Goal: Information Seeking & Learning: Learn about a topic

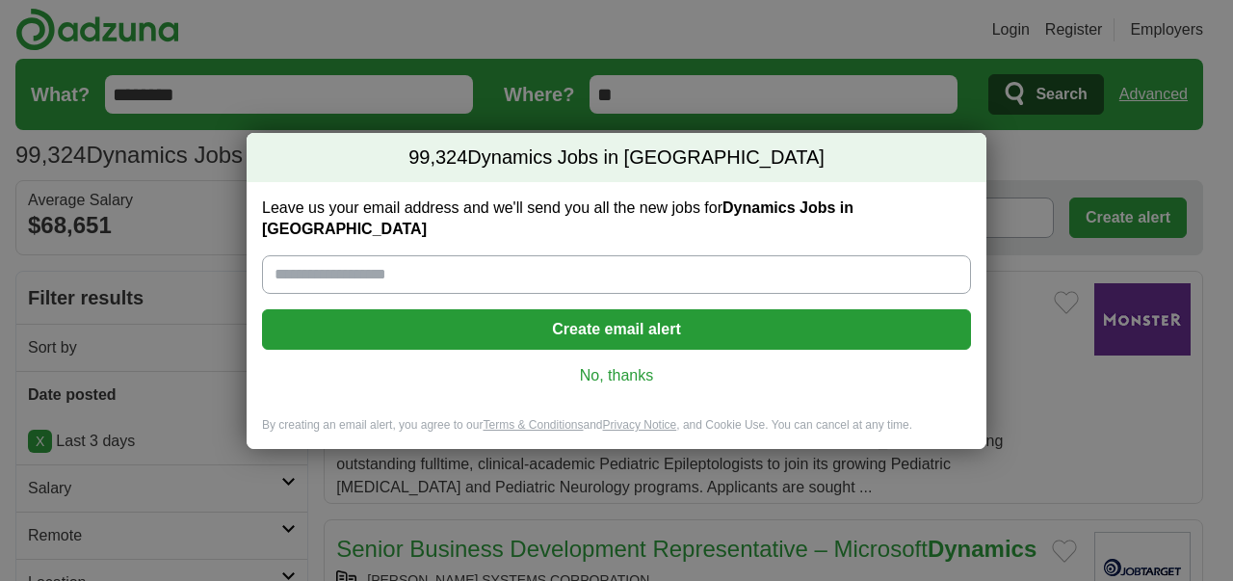
click at [622, 365] on link "No, thanks" at bounding box center [616, 375] width 678 height 21
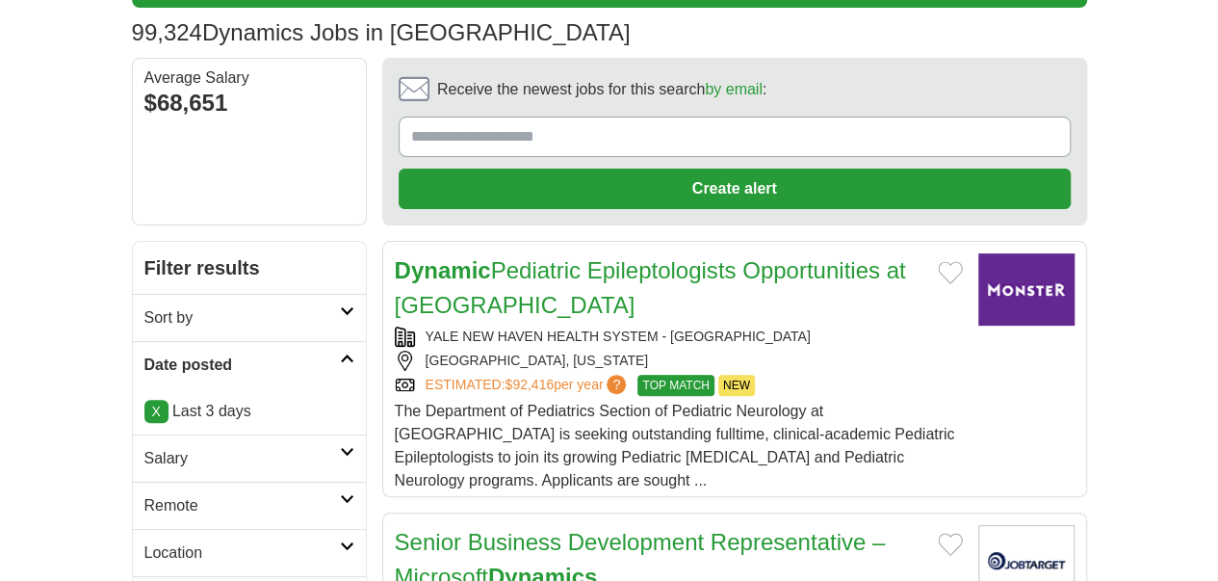
scroll to position [193, 0]
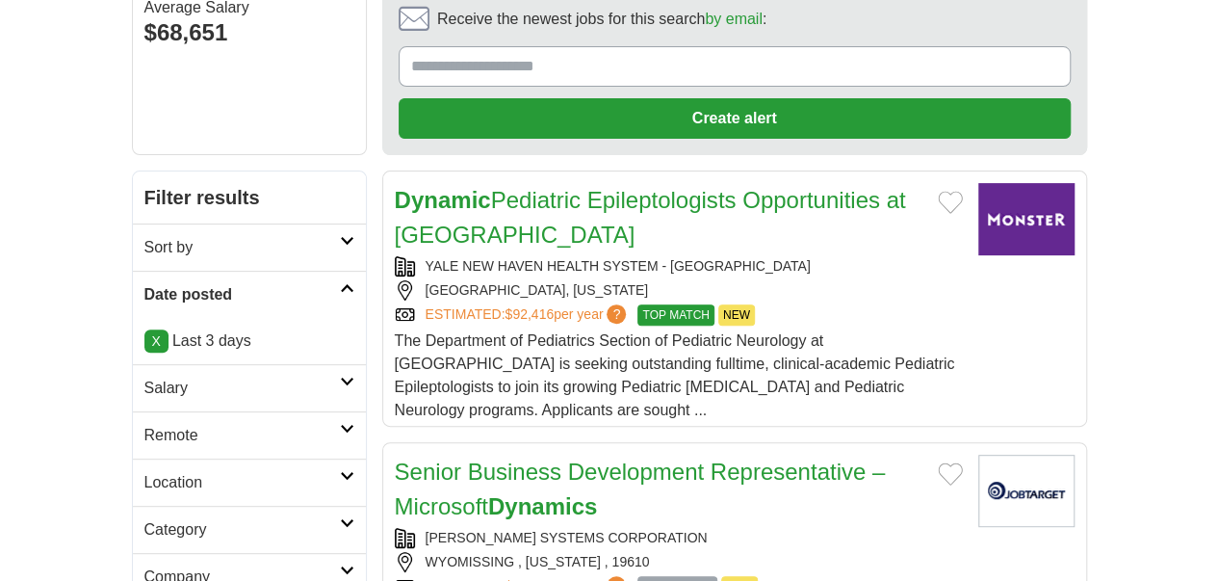
click at [144, 424] on h2 "Remote" at bounding box center [242, 435] width 196 height 23
click at [144, 473] on link "Remote jobs" at bounding box center [187, 481] width 87 height 16
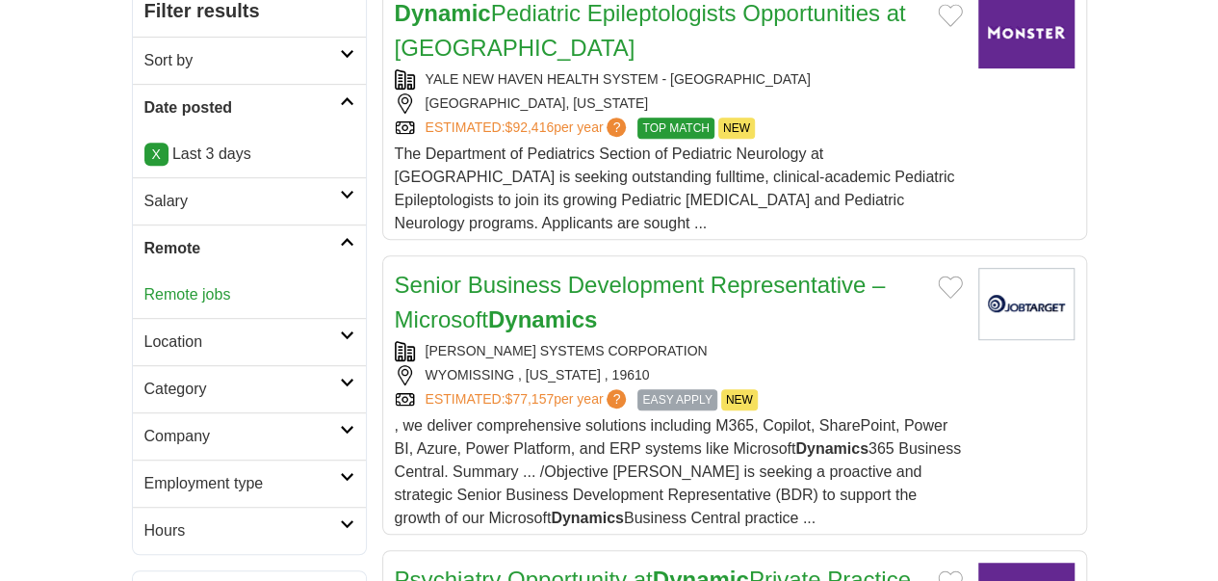
scroll to position [385, 0]
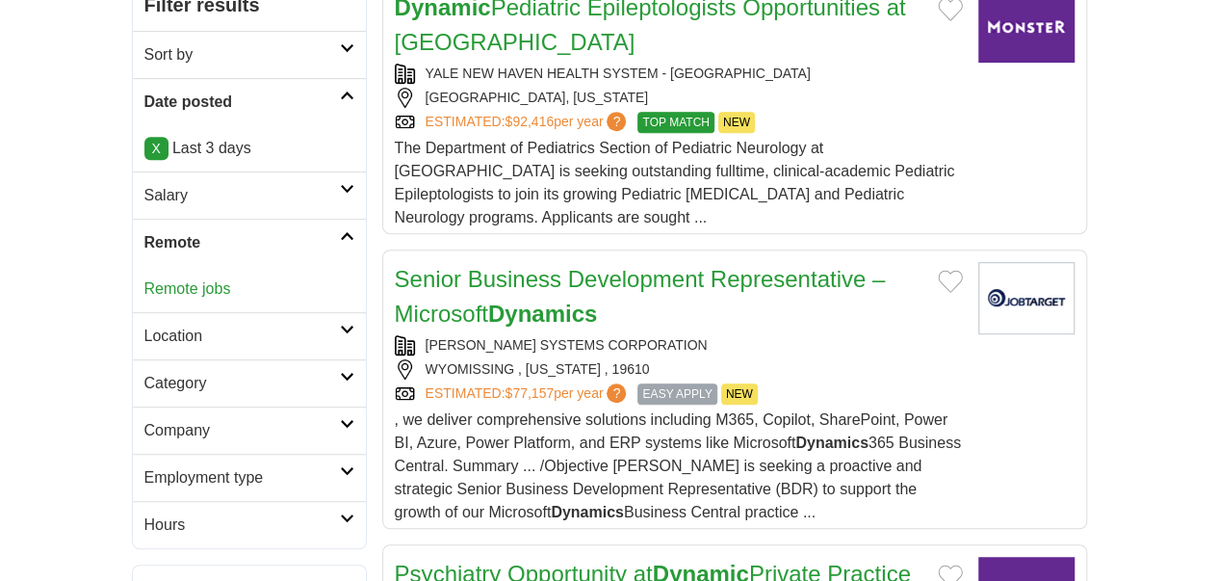
click at [145, 466] on h2 "Employment type" at bounding box center [242, 477] width 196 height 23
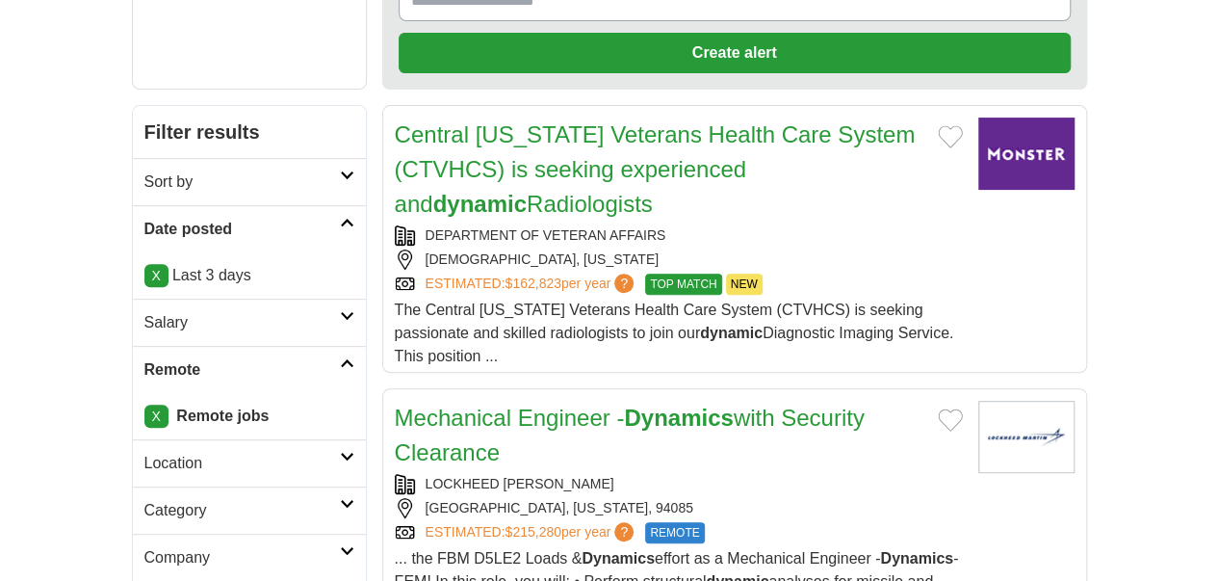
scroll to position [289, 0]
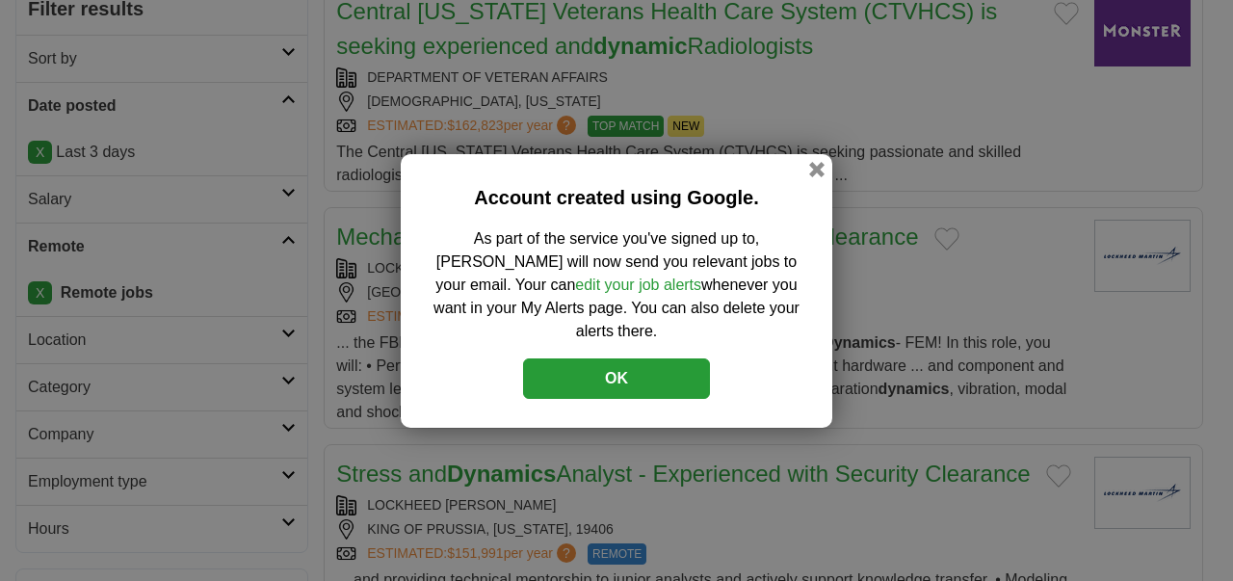
click at [643, 363] on button "OK" at bounding box center [616, 378] width 187 height 40
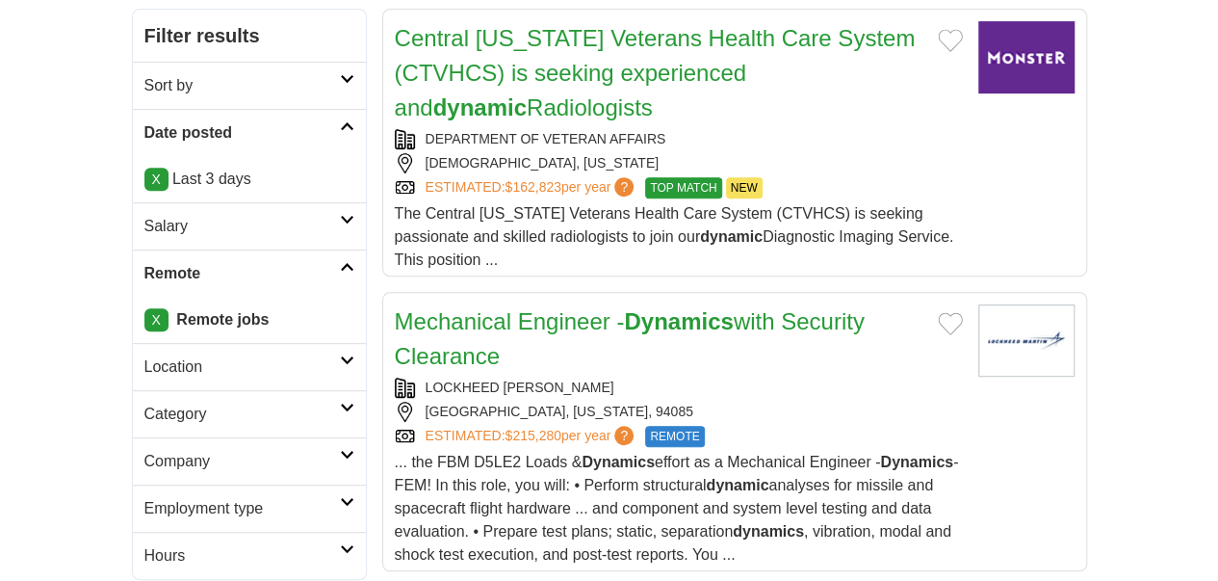
scroll to position [385, 0]
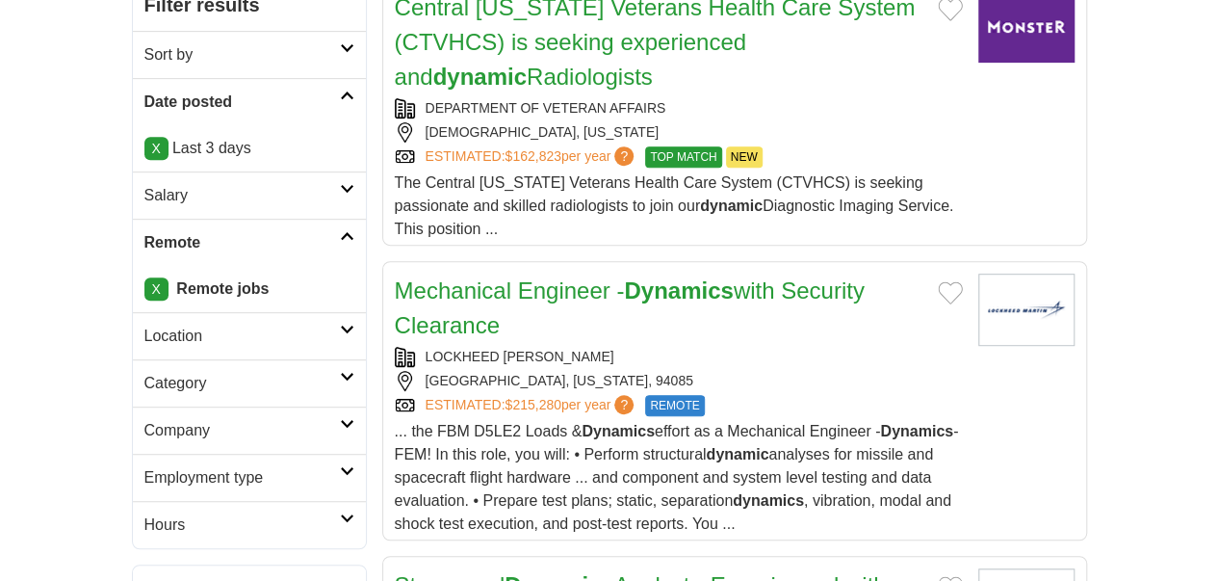
click at [168, 466] on h2 "Employment type" at bounding box center [242, 477] width 196 height 23
click at [144, 538] on link "Contract" at bounding box center [173, 546] width 58 height 16
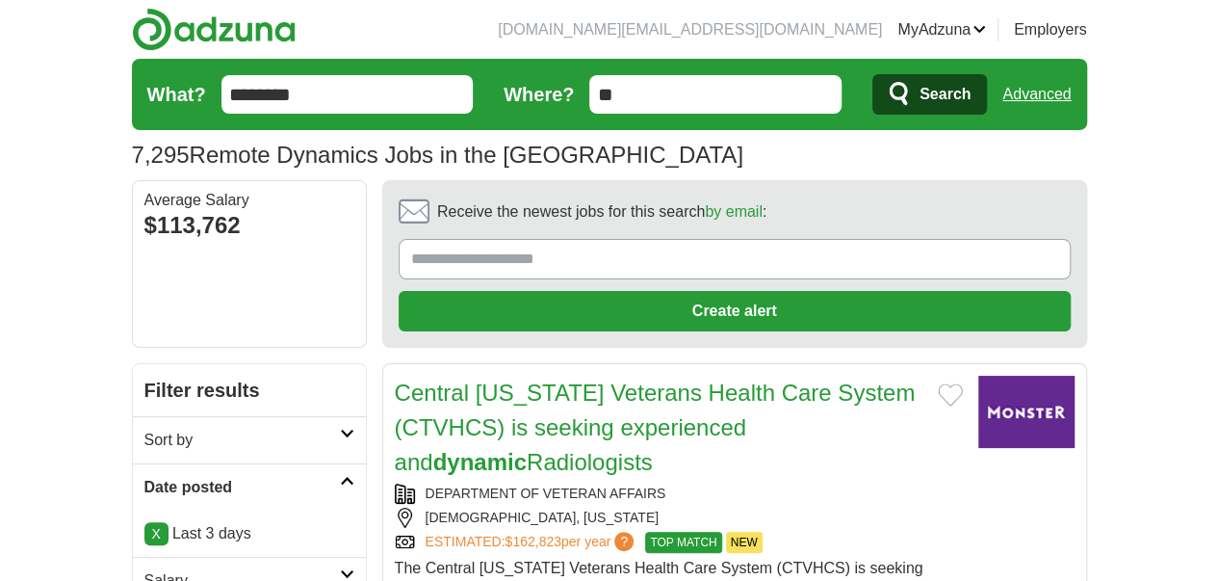
scroll to position [289, 0]
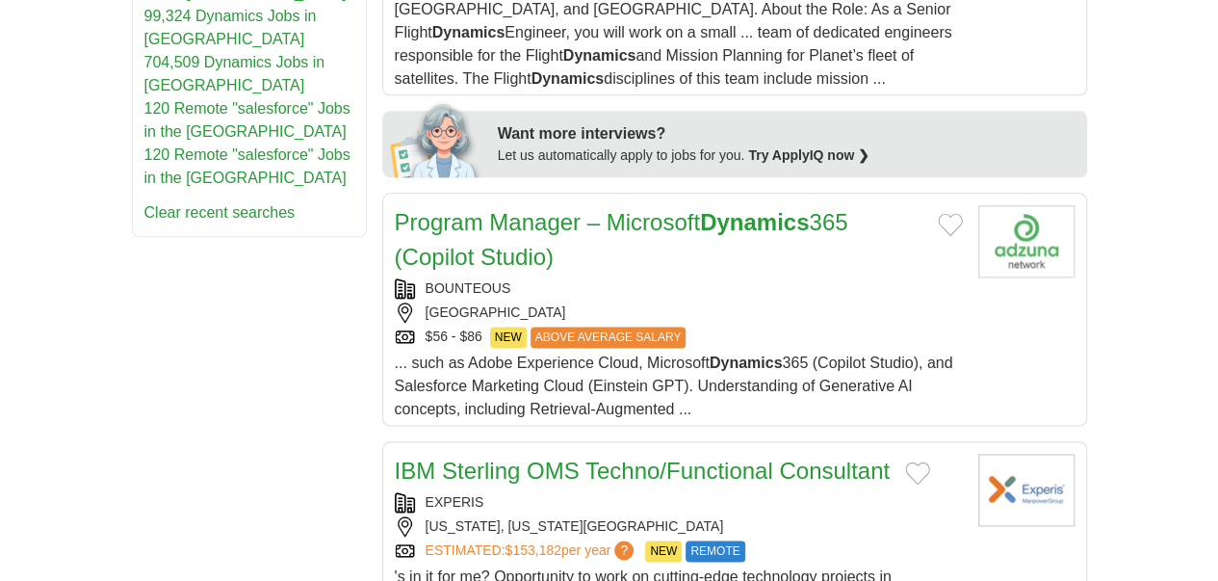
scroll to position [1156, 0]
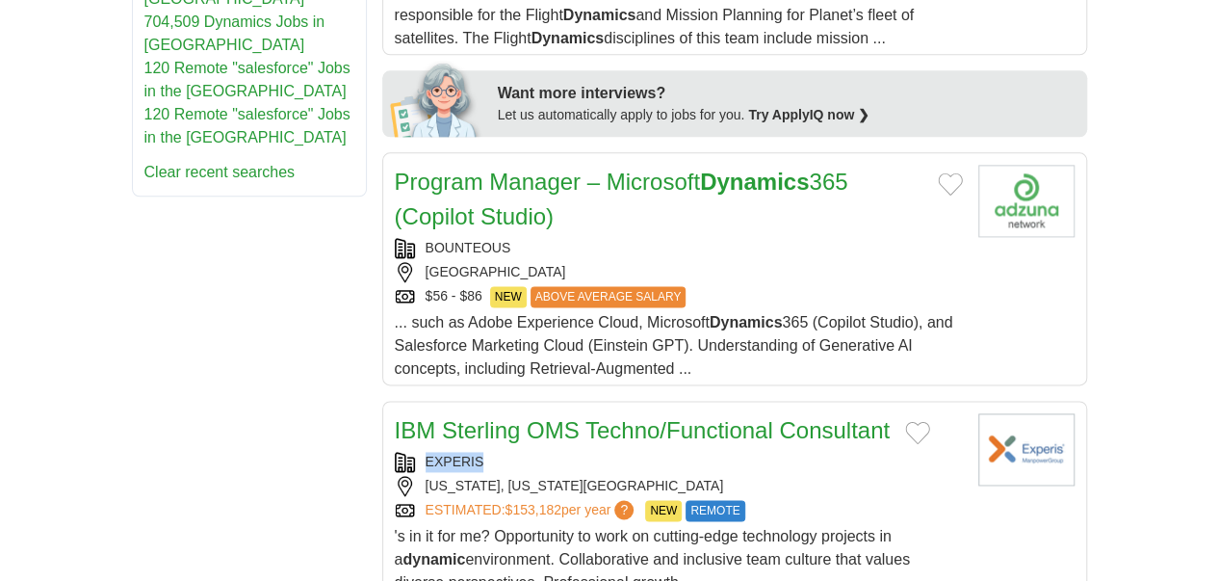
copy link "EXPERIS"
drag, startPoint x: 448, startPoint y: 176, endPoint x: 360, endPoint y: 172, distance: 87.7
click at [395, 452] on div "EXPERIS" at bounding box center [679, 462] width 568 height 20
copy link "EXPERIS"
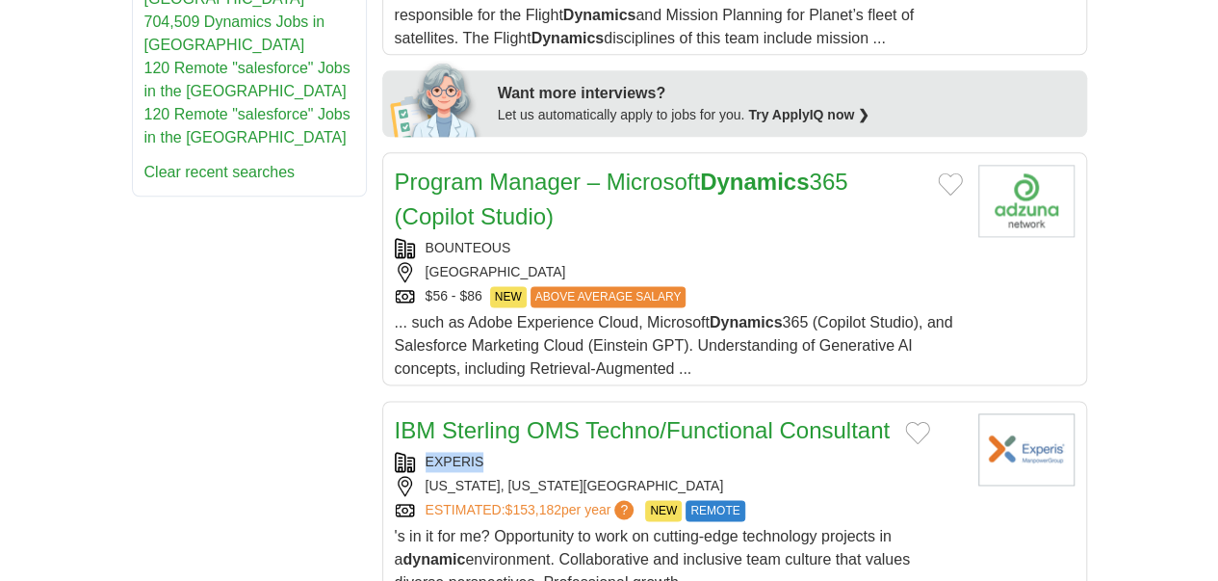
copy link "IBM Sterling OMS Techno/Functional Consultant"
drag, startPoint x: 327, startPoint y: 141, endPoint x: 828, endPoint y: 147, distance: 500.9
click at [828, 401] on article "IBM Sterling OMS Techno/Functional Consultant EXPERIS NEW YORK, NEW YORK, 10017…" at bounding box center [734, 500] width 705 height 198
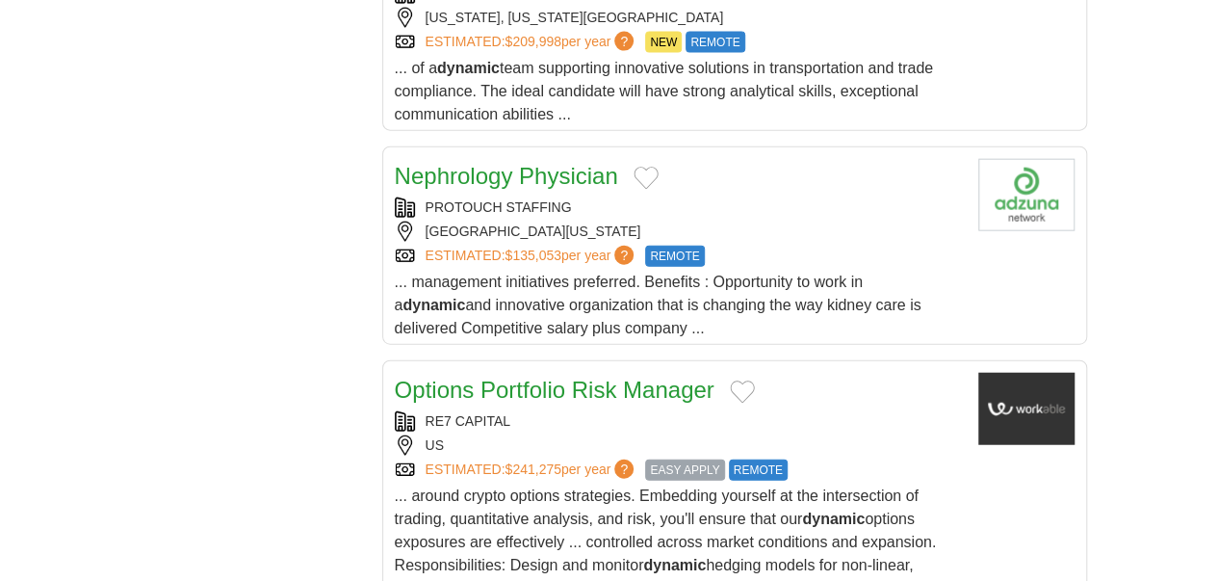
scroll to position [2408, 0]
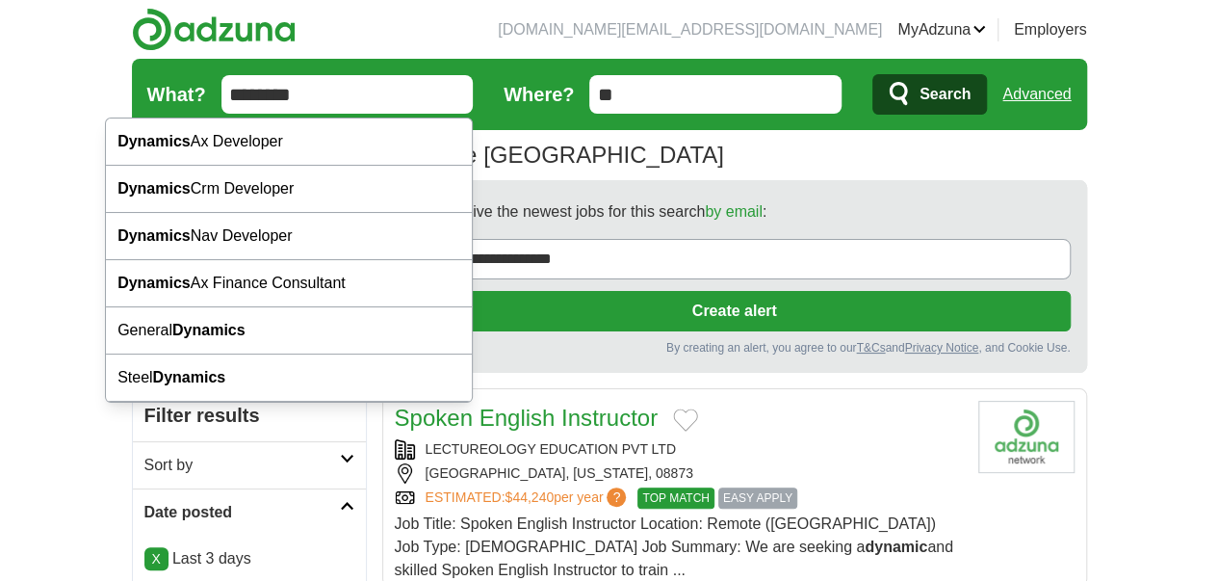
click at [264, 99] on input "********" at bounding box center [348, 94] width 252 height 39
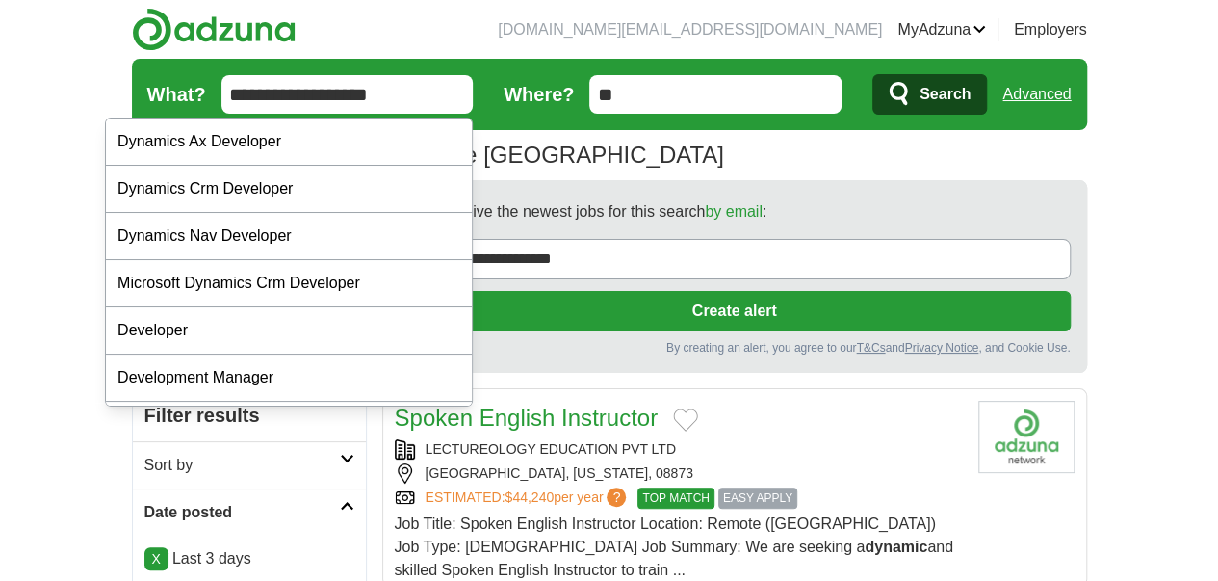
type input "**********"
click at [873, 74] on button "Search" at bounding box center [930, 94] width 115 height 40
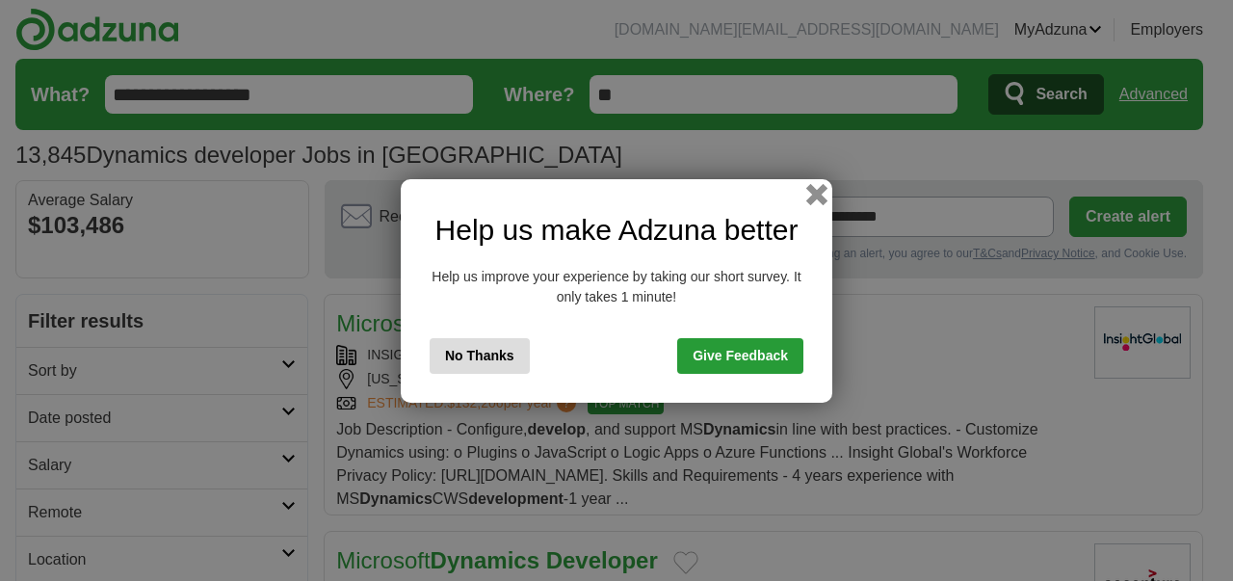
click at [823, 196] on button "button" at bounding box center [816, 193] width 21 height 21
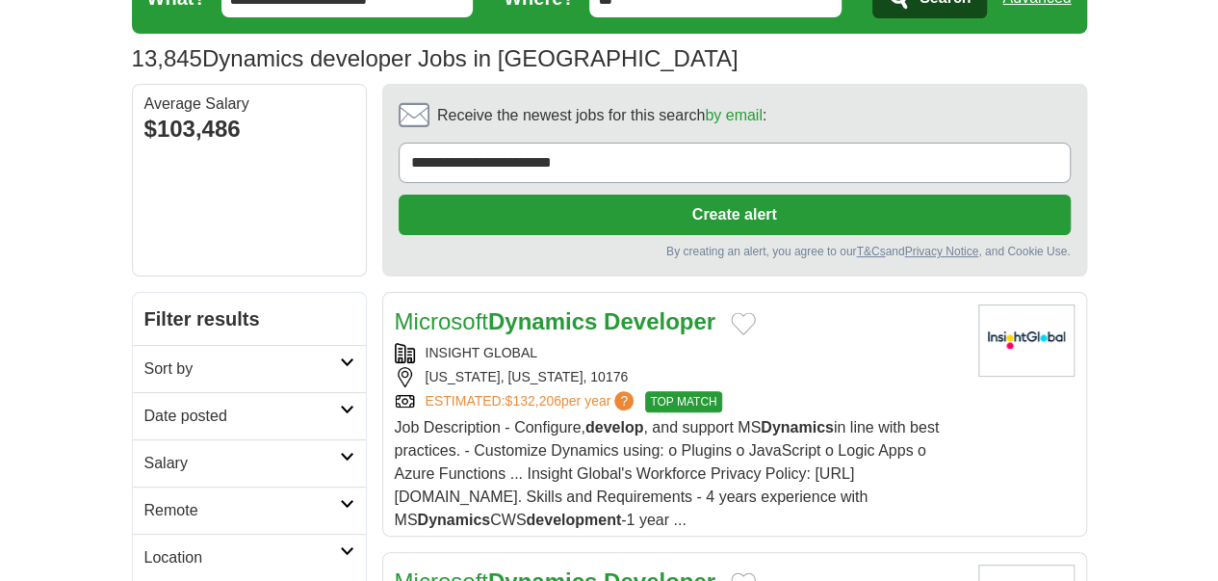
scroll to position [193, 0]
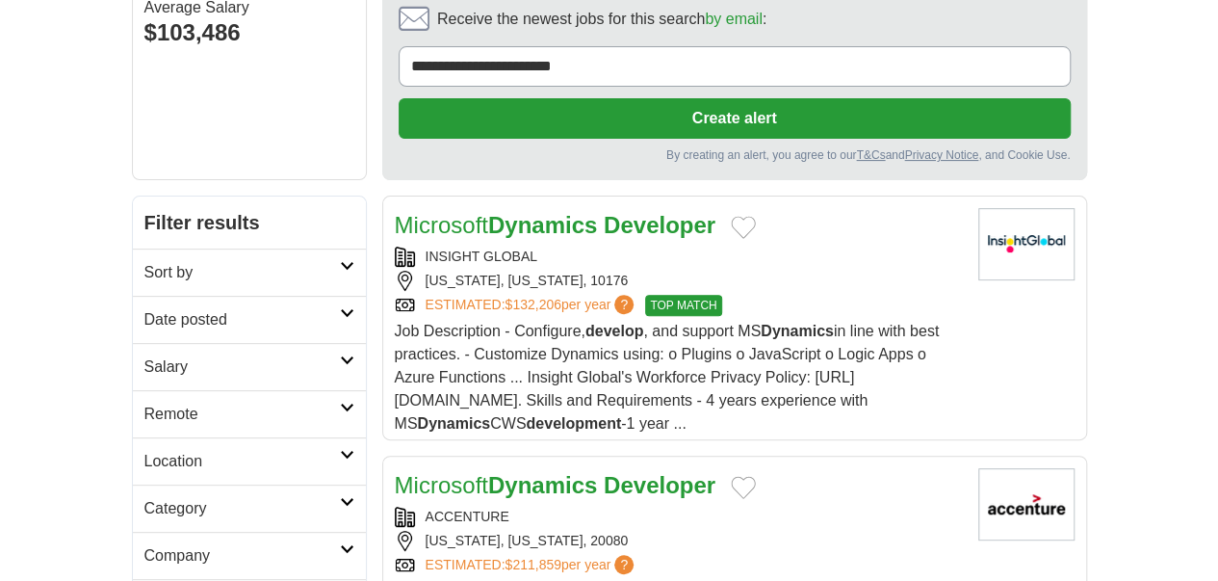
click at [189, 403] on h2 "Remote" at bounding box center [242, 414] width 196 height 23
click at [144, 452] on link "Remote jobs" at bounding box center [187, 460] width 87 height 16
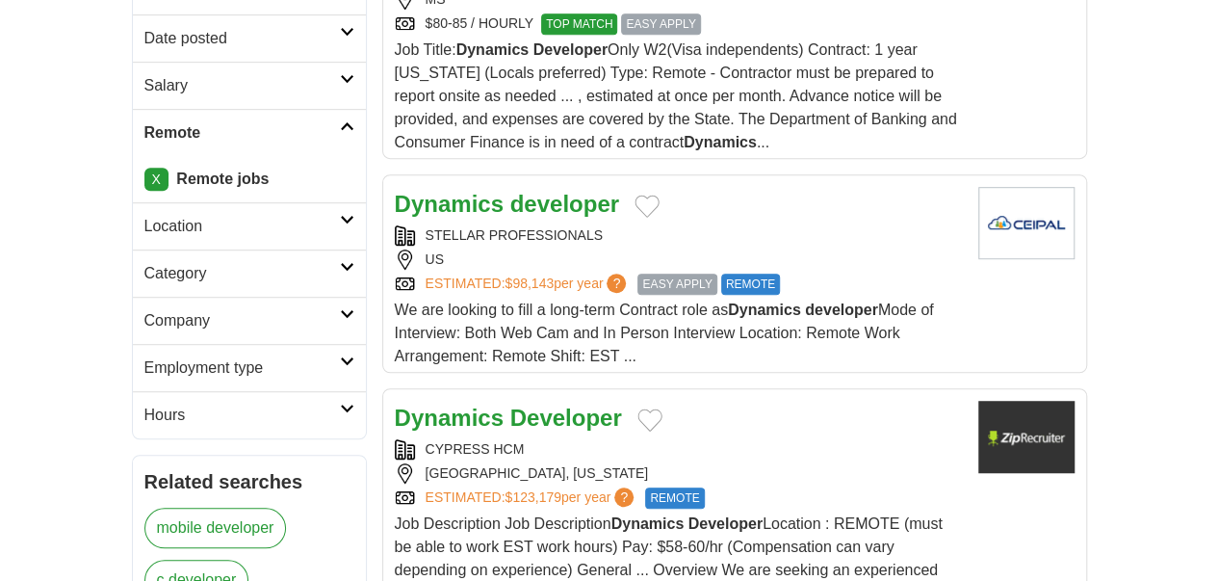
scroll to position [482, 0]
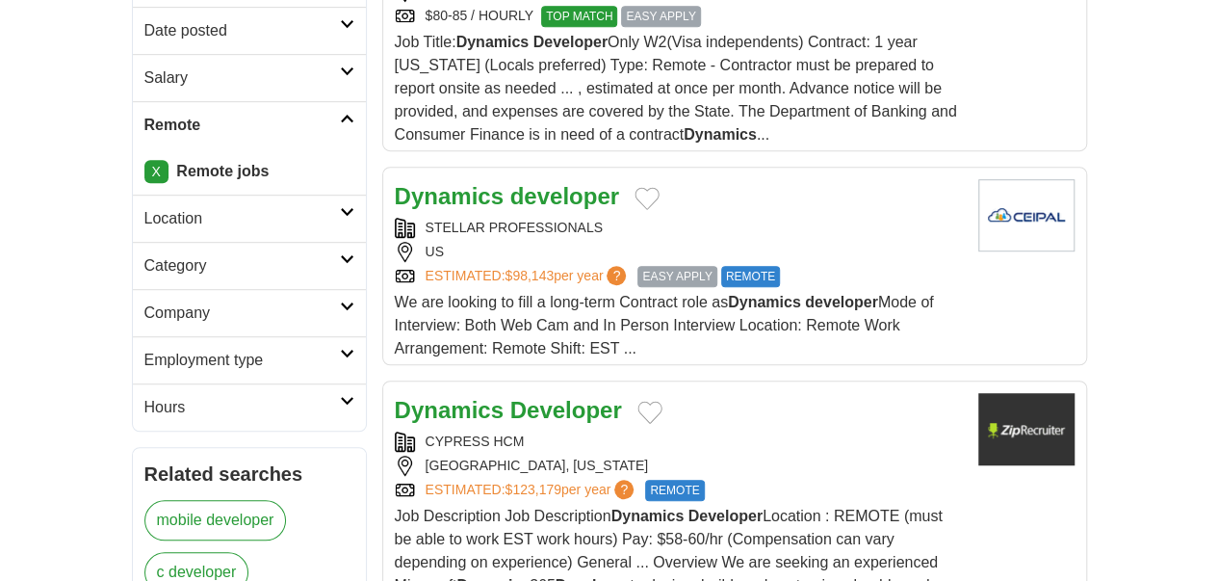
click at [199, 336] on link "Employment type" at bounding box center [249, 359] width 233 height 47
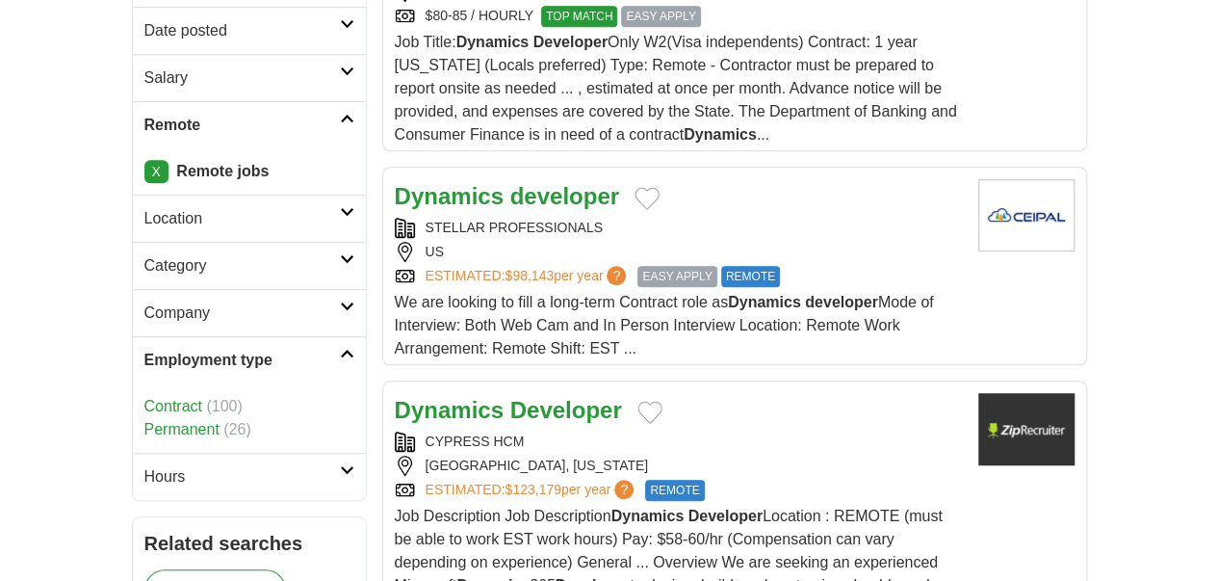
click at [144, 421] on link "Permanent" at bounding box center [181, 429] width 75 height 16
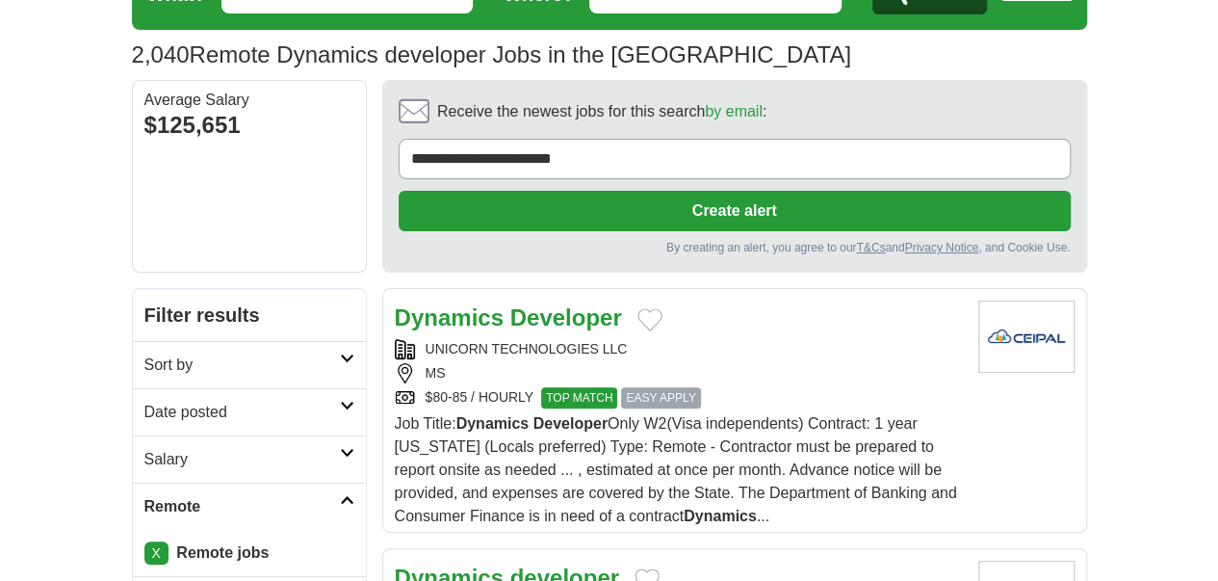
scroll to position [193, 0]
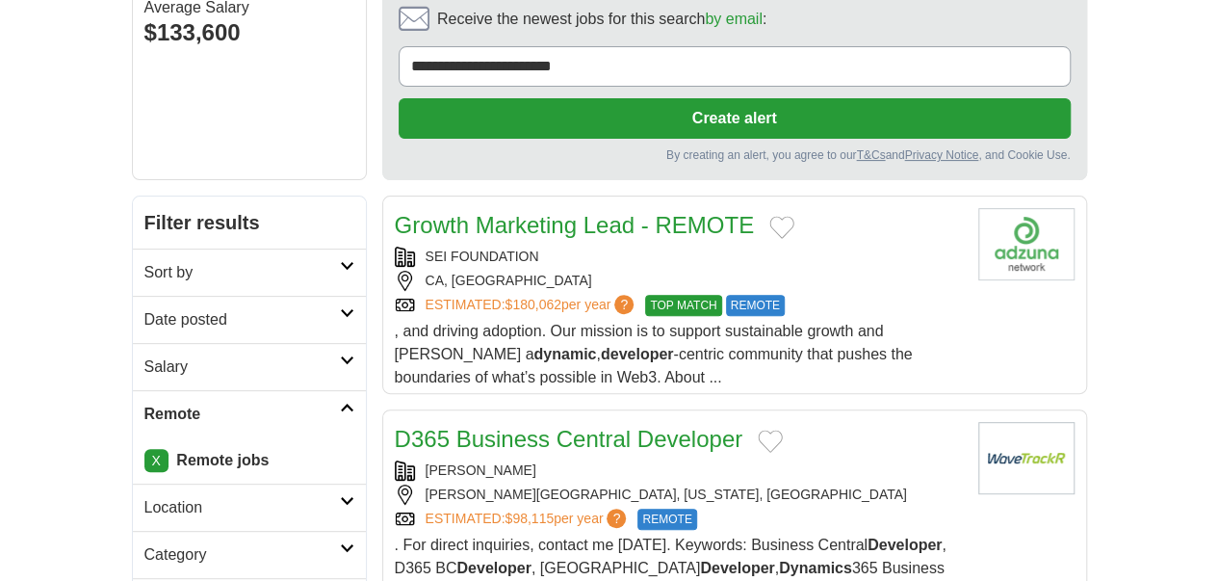
scroll to position [289, 0]
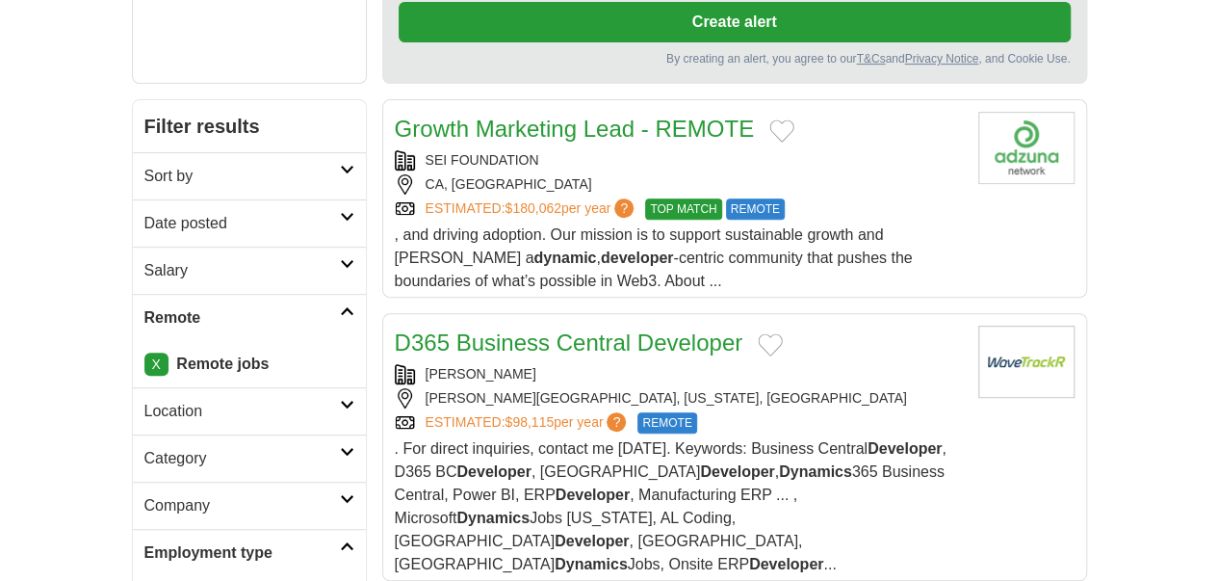
click at [277, 212] on h2 "Date posted" at bounding box center [242, 223] width 196 height 23
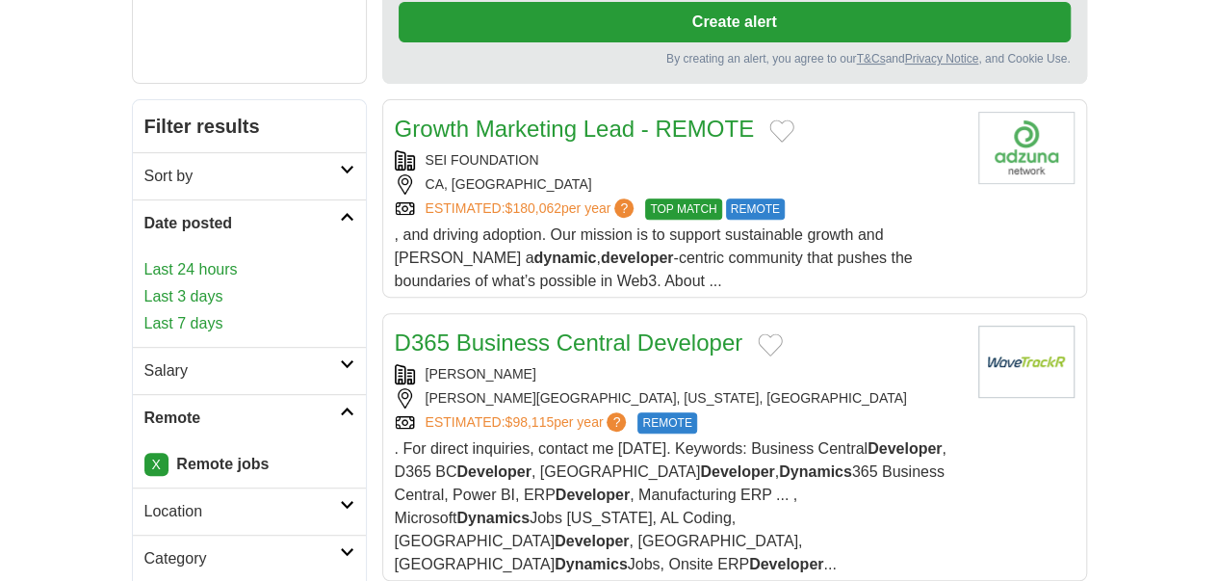
click at [144, 258] on link "Last 24 hours" at bounding box center [249, 269] width 210 height 23
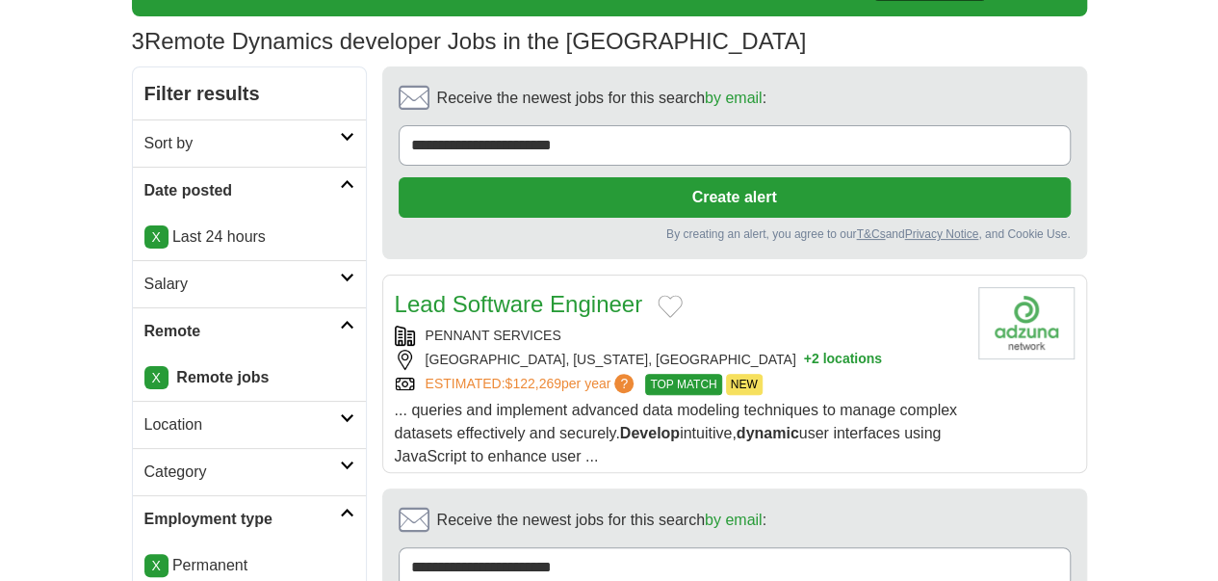
scroll to position [96, 0]
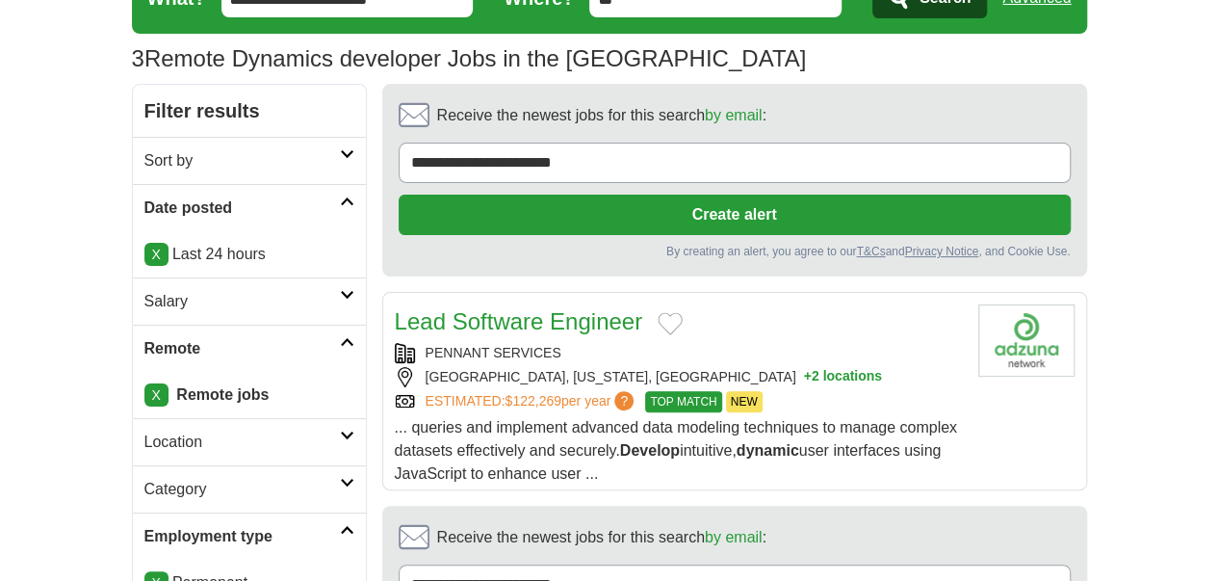
click at [144, 254] on link "X" at bounding box center [156, 254] width 24 height 23
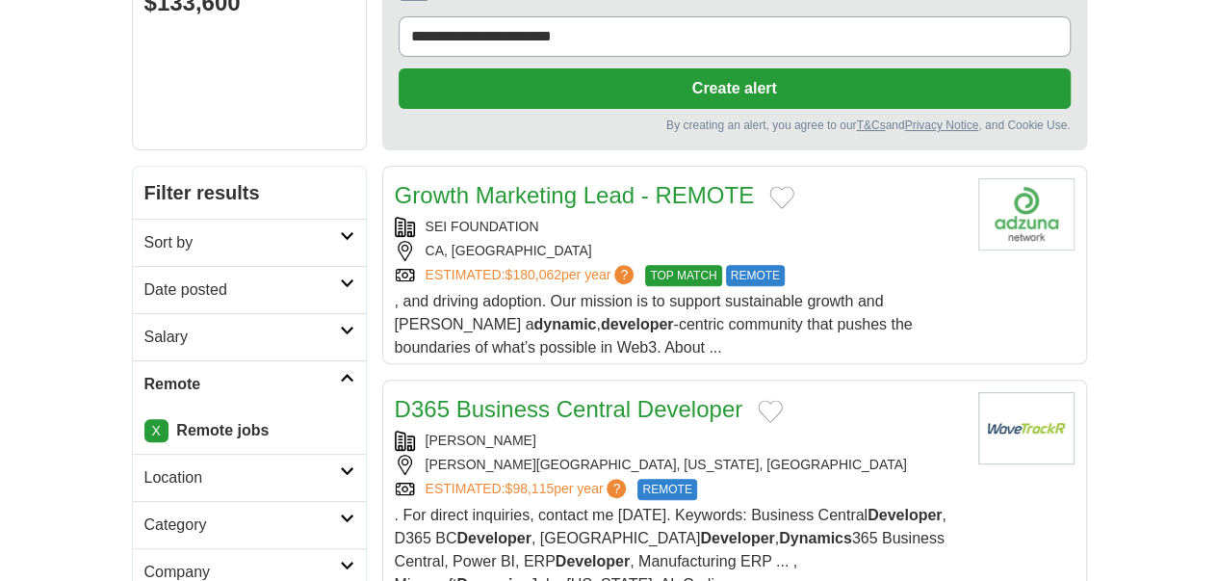
scroll to position [193, 0]
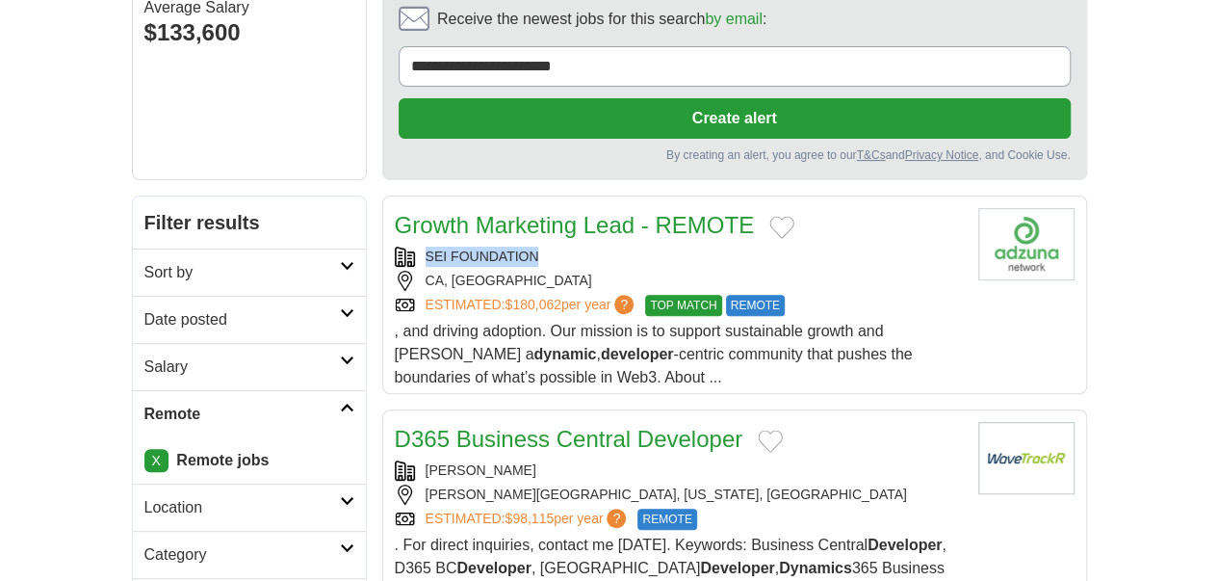
copy div "SEI FOUNDATION"
drag, startPoint x: 485, startPoint y: 159, endPoint x: 368, endPoint y: 166, distance: 117.7
click at [395, 247] on div "SEI FOUNDATION" at bounding box center [679, 257] width 568 height 20
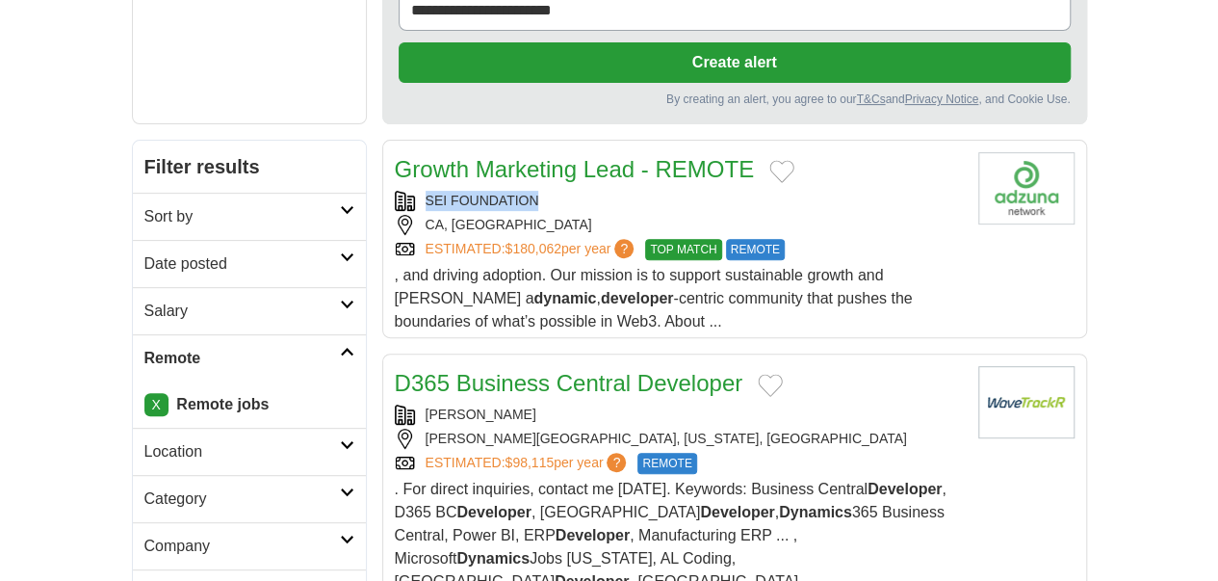
scroll to position [289, 0]
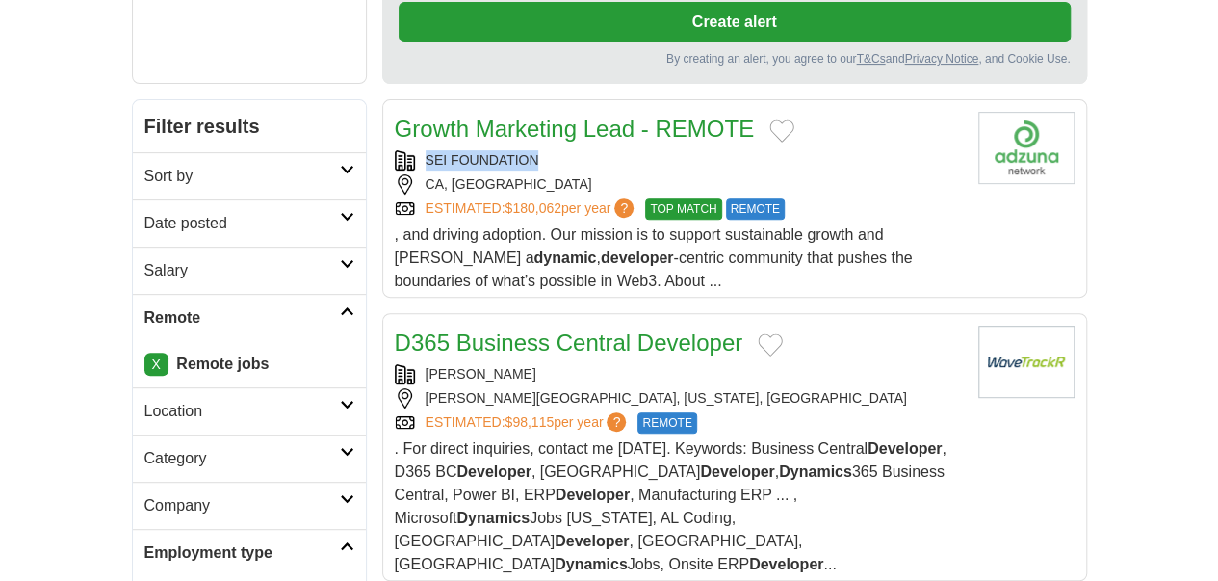
copy div "PEARSON CARTER"
drag, startPoint x: 509, startPoint y: 244, endPoint x: 362, endPoint y: 256, distance: 146.9
click at [395, 364] on div "PEARSON CARTER" at bounding box center [679, 374] width 568 height 20
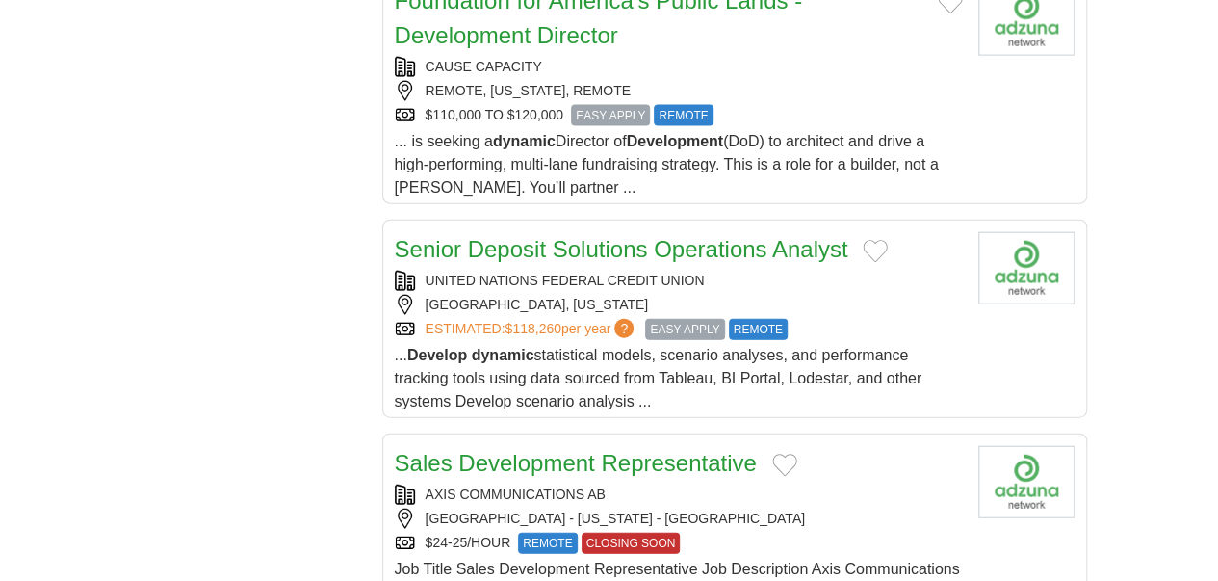
scroll to position [2408, 0]
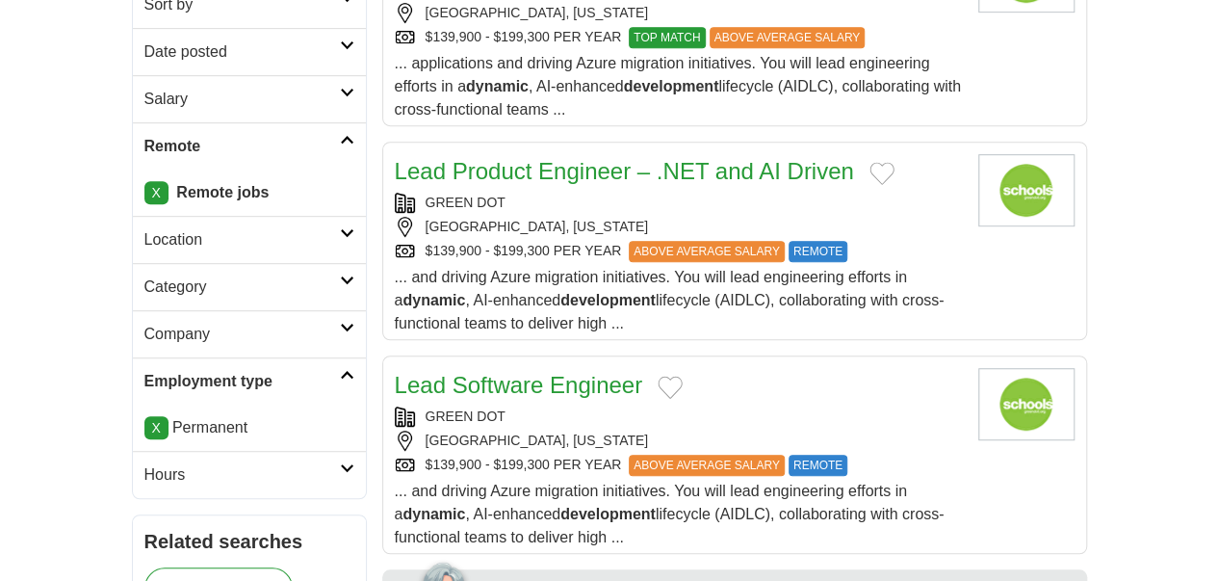
scroll to position [674, 0]
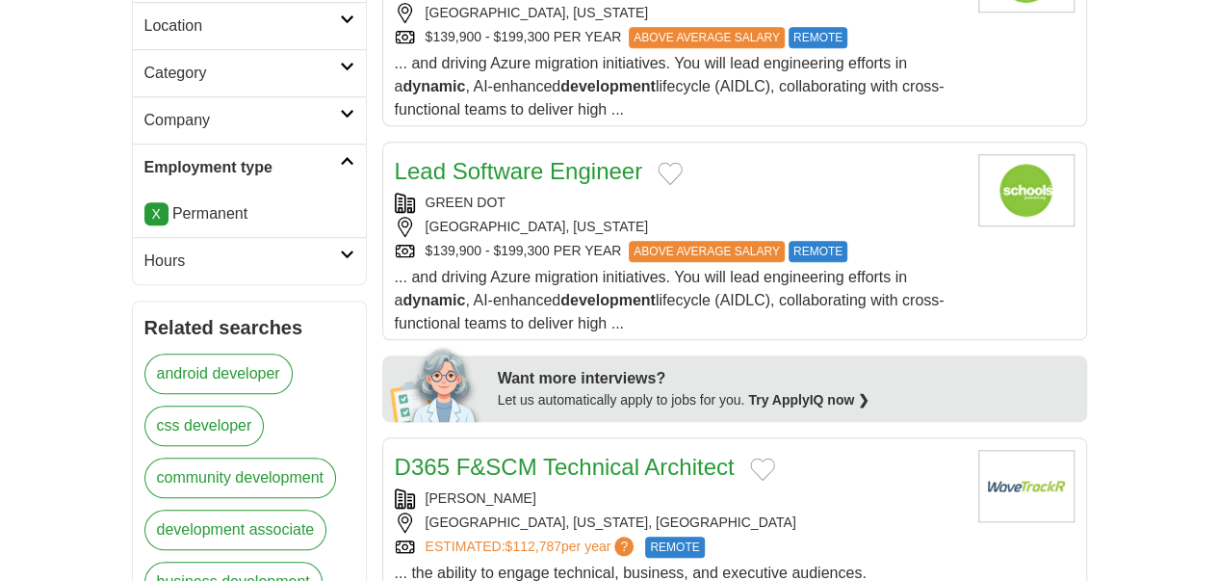
drag, startPoint x: 495, startPoint y: 323, endPoint x: 366, endPoint y: 341, distance: 130.4
click at [395, 488] on div "PEARSON CARTER CHICAGO, ILLINOIS, UNITED STATES ESTIMATED: $112,787 per year ? …" at bounding box center [679, 522] width 568 height 69
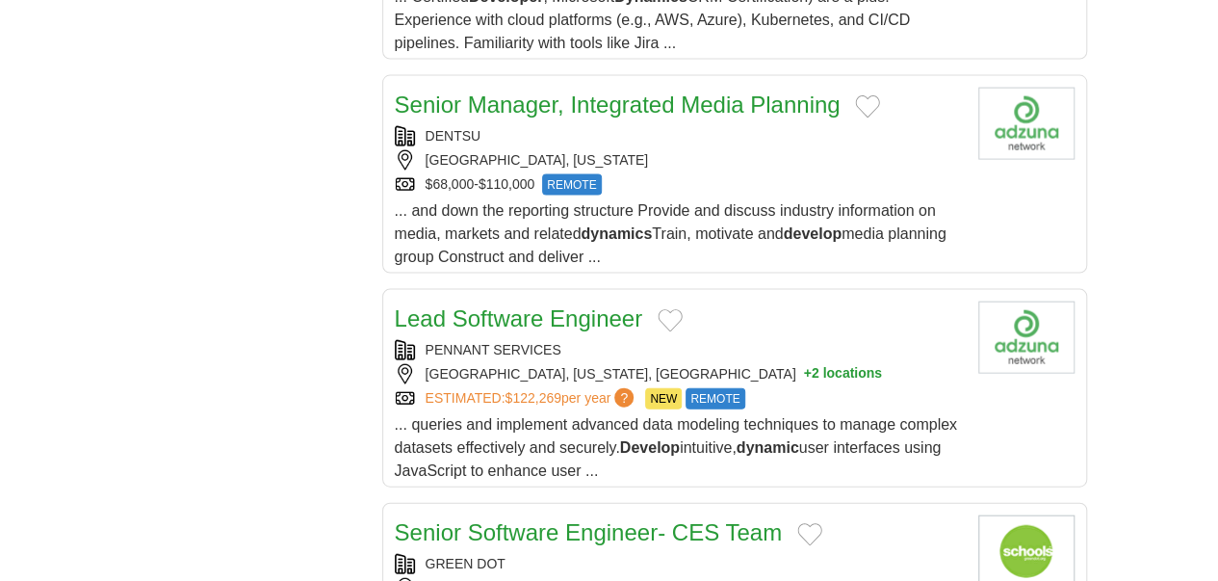
scroll to position [2119, 0]
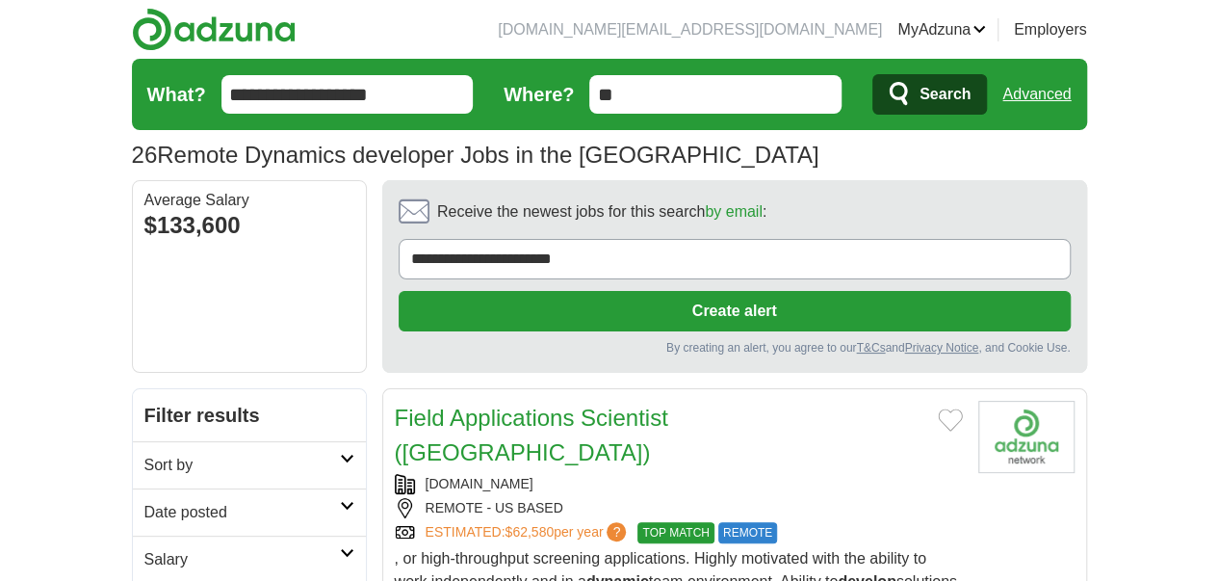
click at [270, 95] on input "**********" at bounding box center [348, 94] width 252 height 39
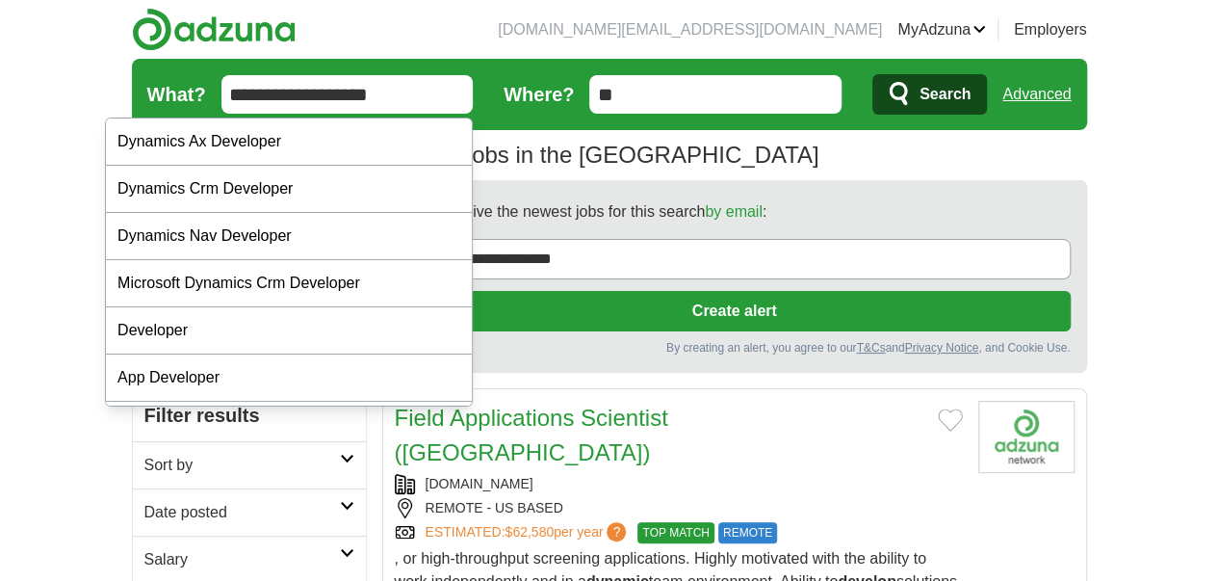
click at [270, 95] on input "**********" at bounding box center [348, 94] width 252 height 39
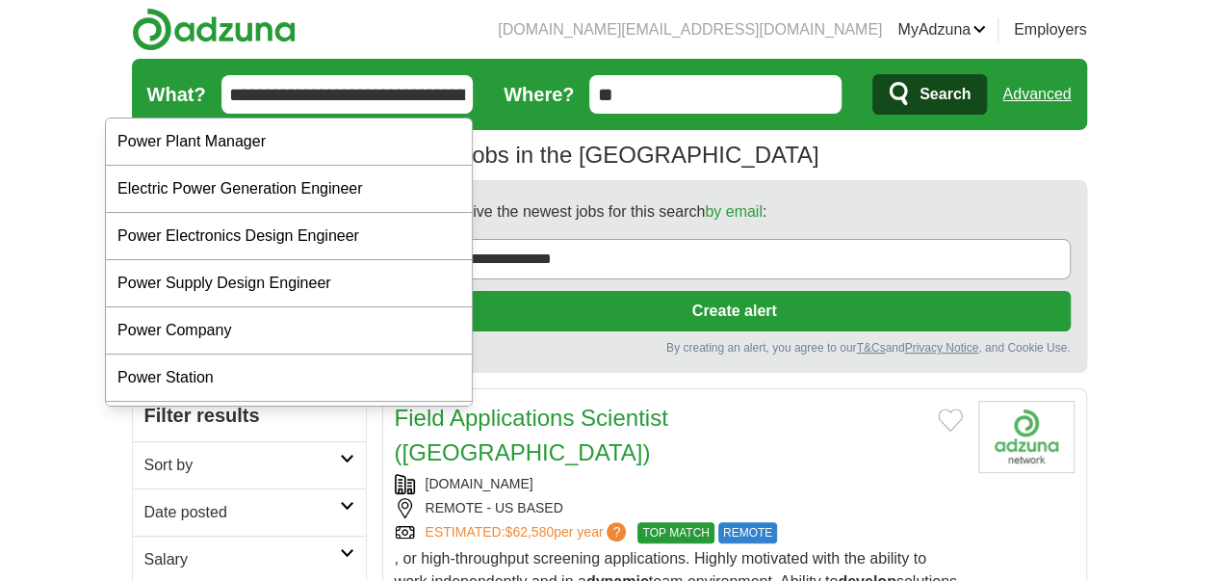
click at [873, 74] on button "Search" at bounding box center [930, 94] width 115 height 40
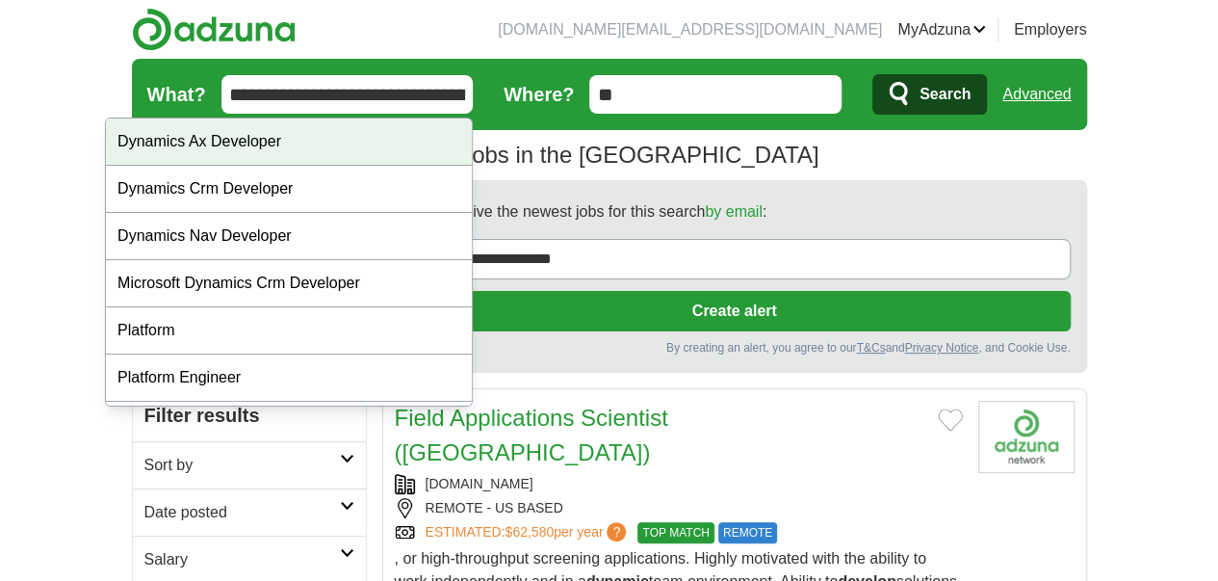
click at [252, 156] on div "Dynamics Ax Developer" at bounding box center [289, 141] width 366 height 47
type input "**********"
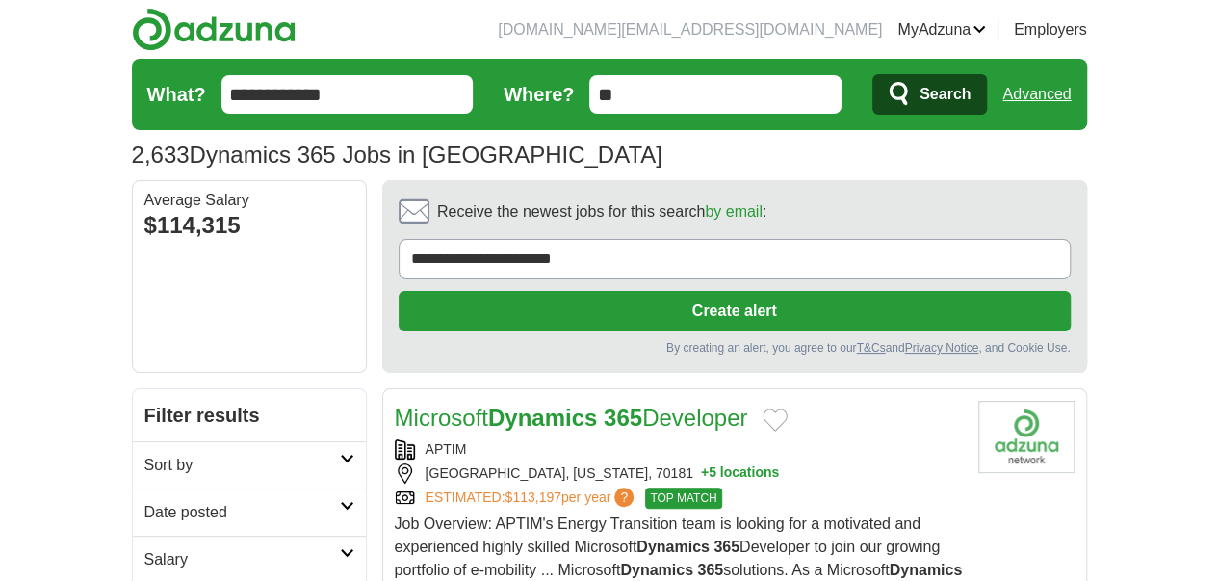
scroll to position [96, 0]
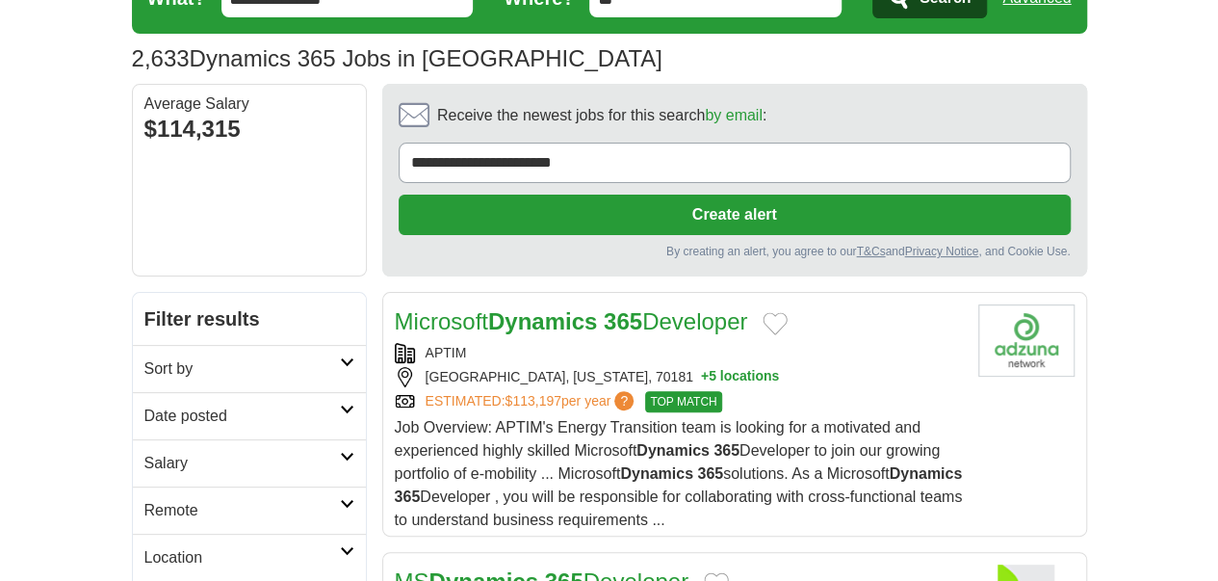
click at [144, 499] on h2 "Remote" at bounding box center [242, 510] width 196 height 23
click at [144, 548] on link "Remote jobs" at bounding box center [187, 556] width 87 height 16
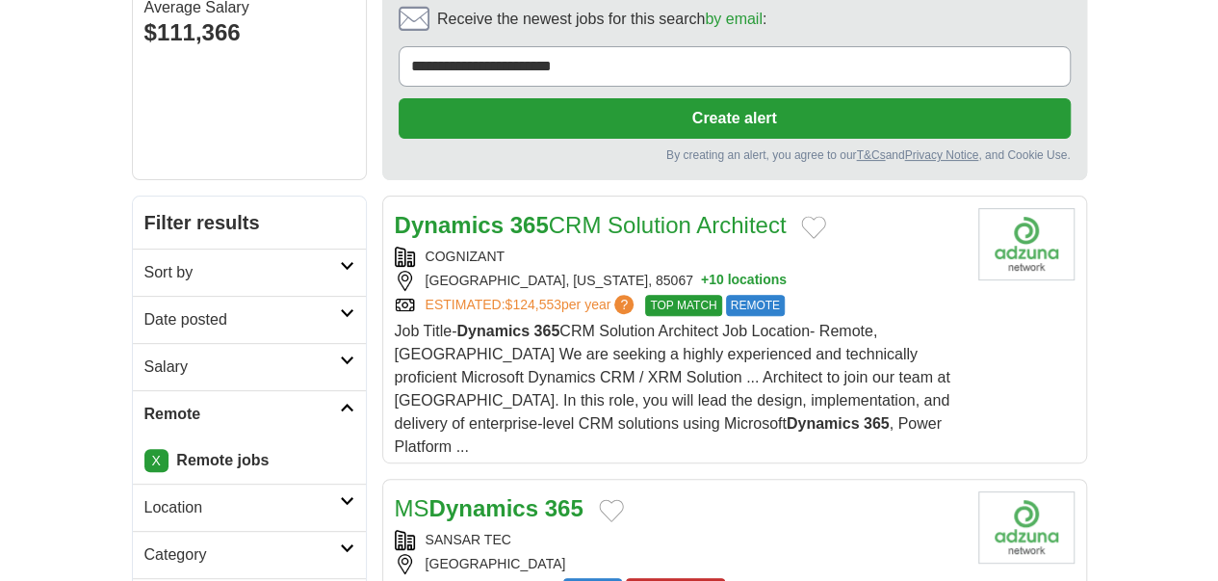
scroll to position [385, 0]
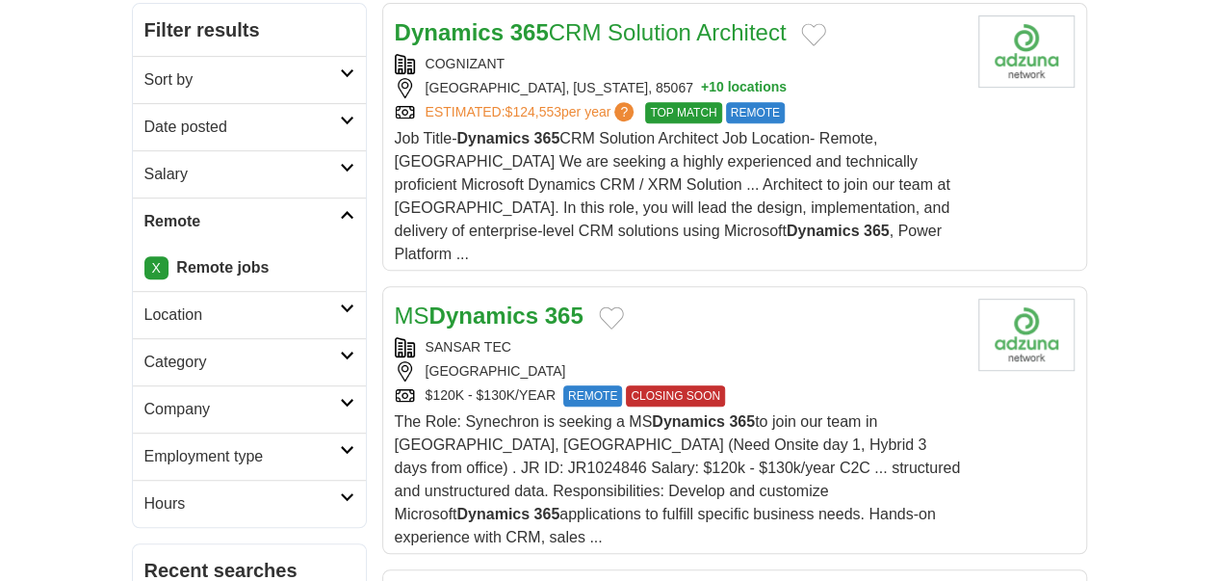
click at [145, 445] on h2 "Employment type" at bounding box center [242, 456] width 196 height 23
click at [144, 494] on link "Contract" at bounding box center [173, 502] width 58 height 16
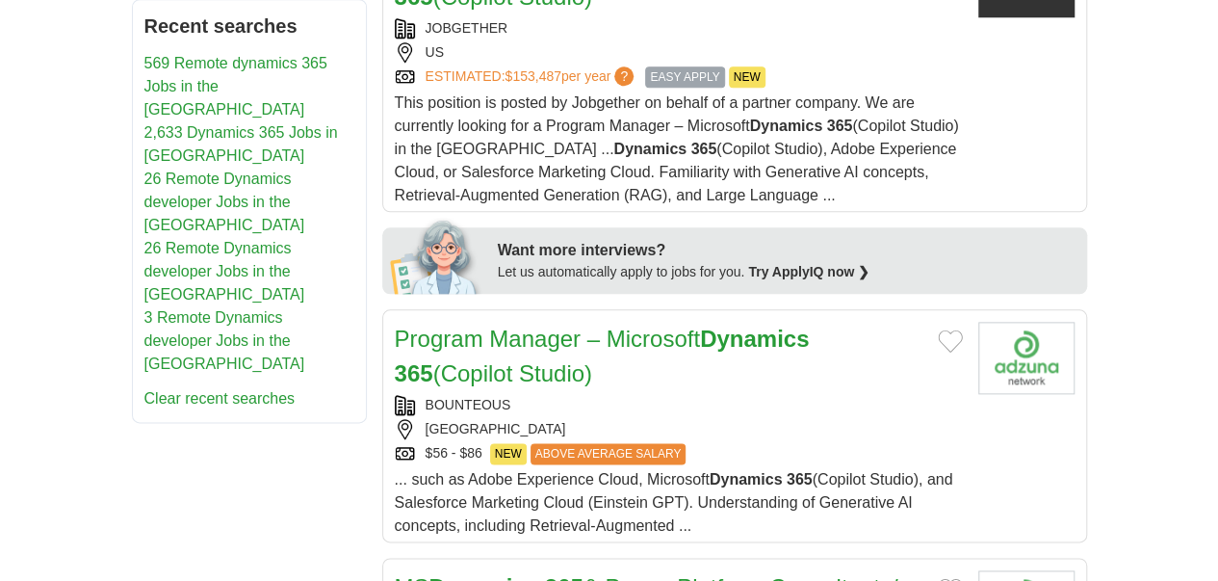
scroll to position [1059, 0]
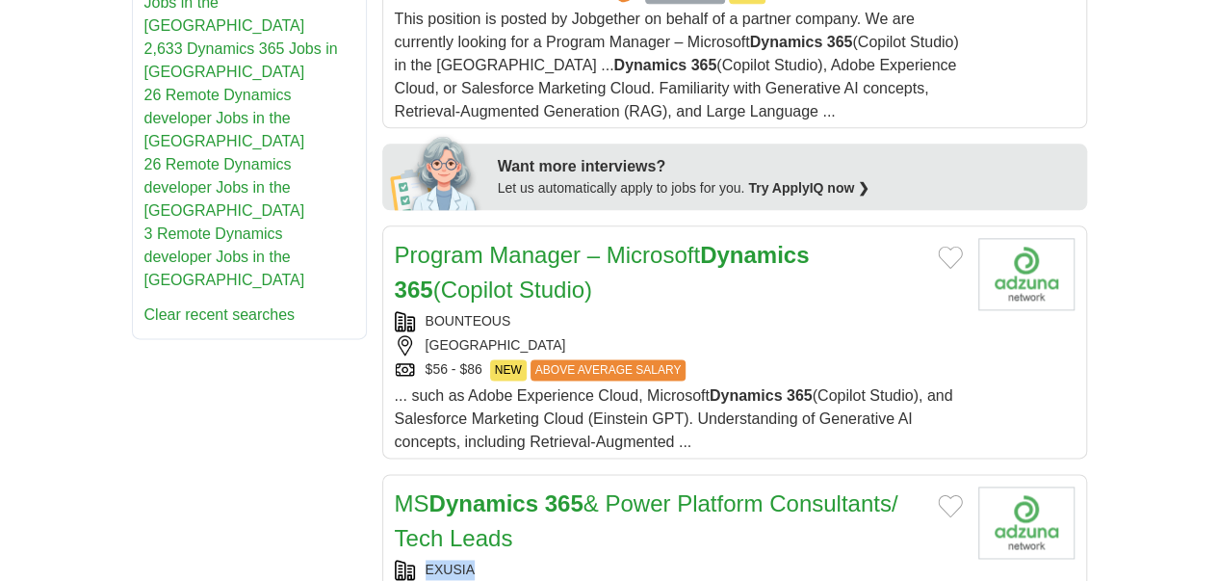
copy div "EXUSIA"
drag, startPoint x: 435, startPoint y: 272, endPoint x: 356, endPoint y: 280, distance: 79.5
click at [395, 560] on div "EXUSIA" at bounding box center [679, 570] width 568 height 20
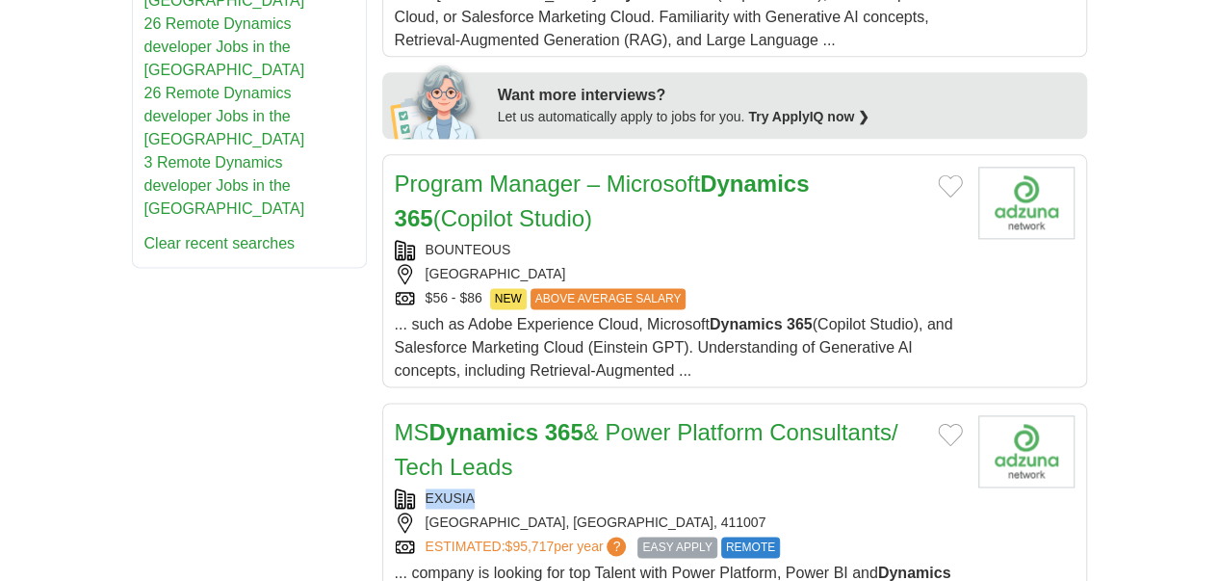
scroll to position [1252, 0]
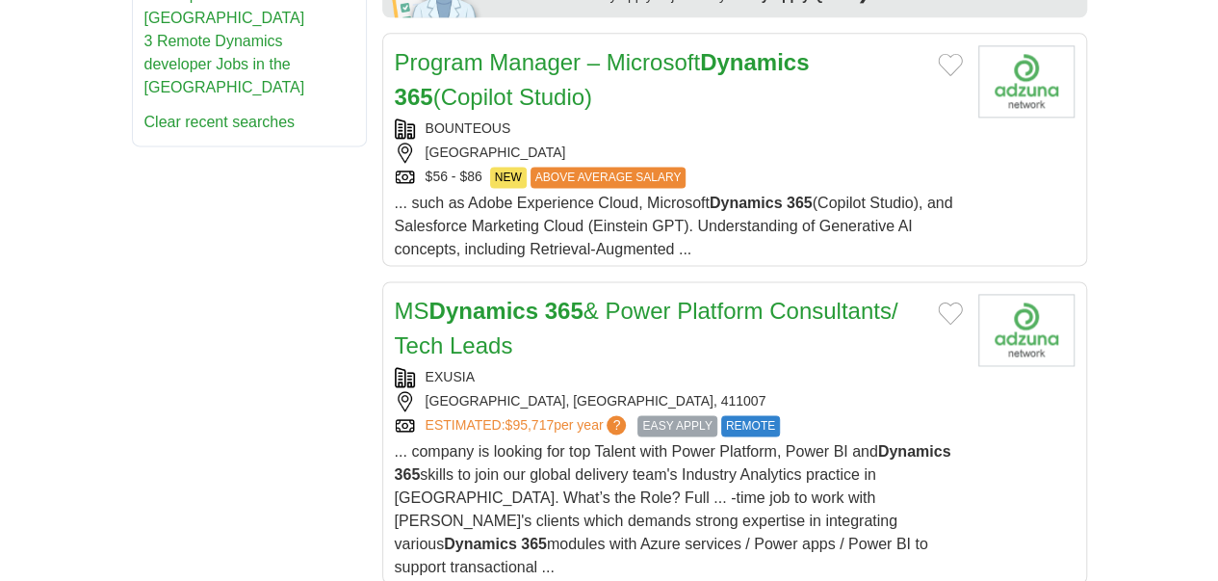
copy div "LUDIA CONSULTING"
drag, startPoint x: 512, startPoint y: 316, endPoint x: 363, endPoint y: 325, distance: 149.5
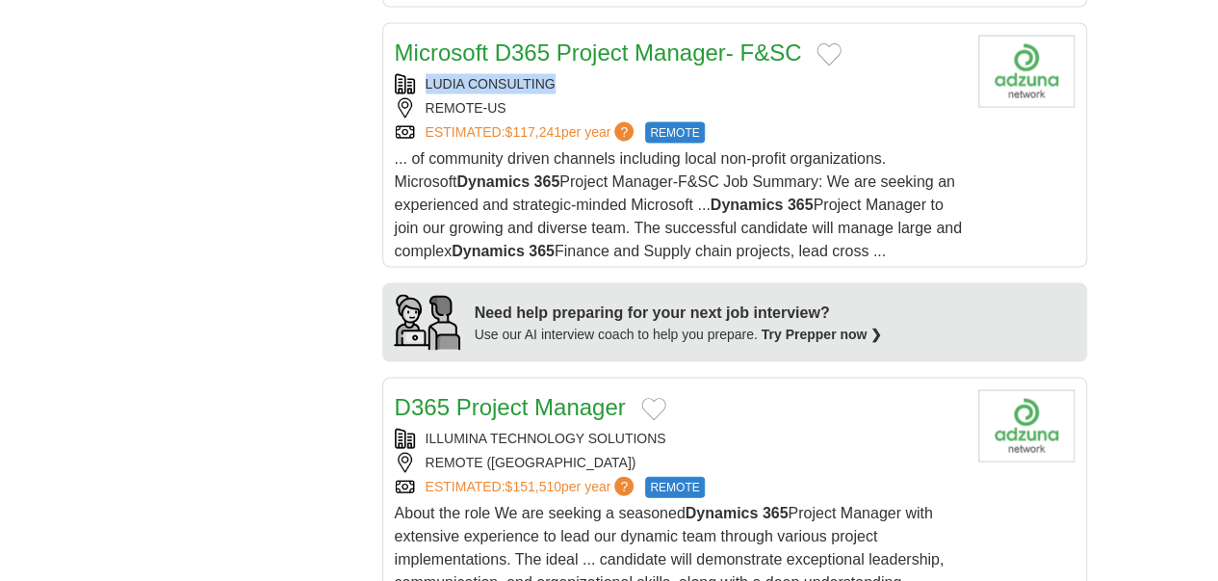
scroll to position [1830, 0]
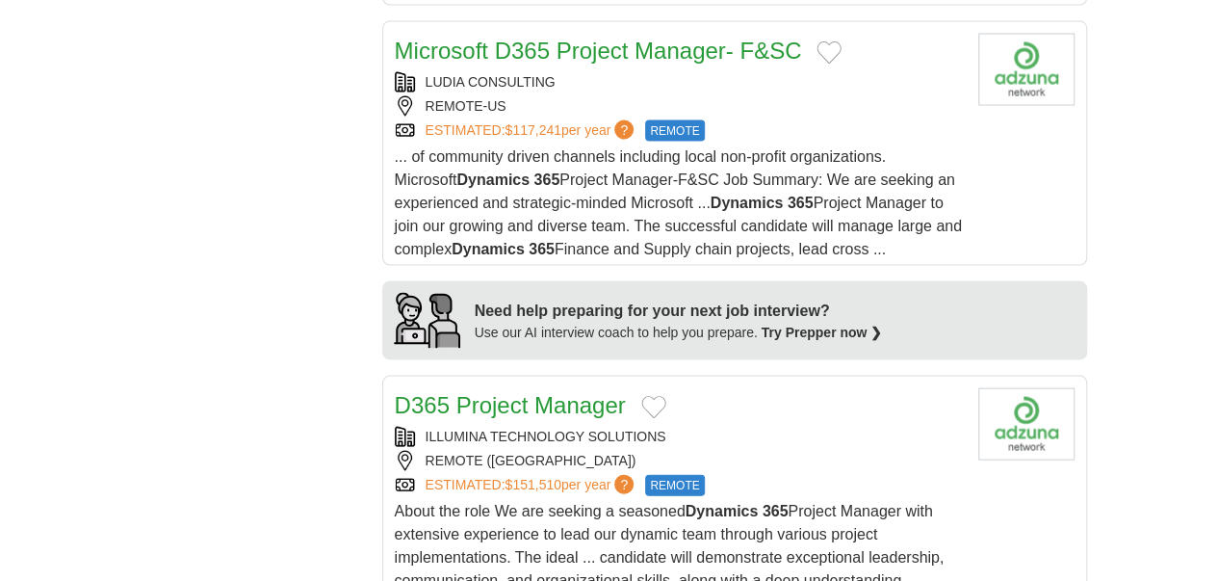
copy div "JGA"
drag, startPoint x: 425, startPoint y: 306, endPoint x: 365, endPoint y: 298, distance: 60.3
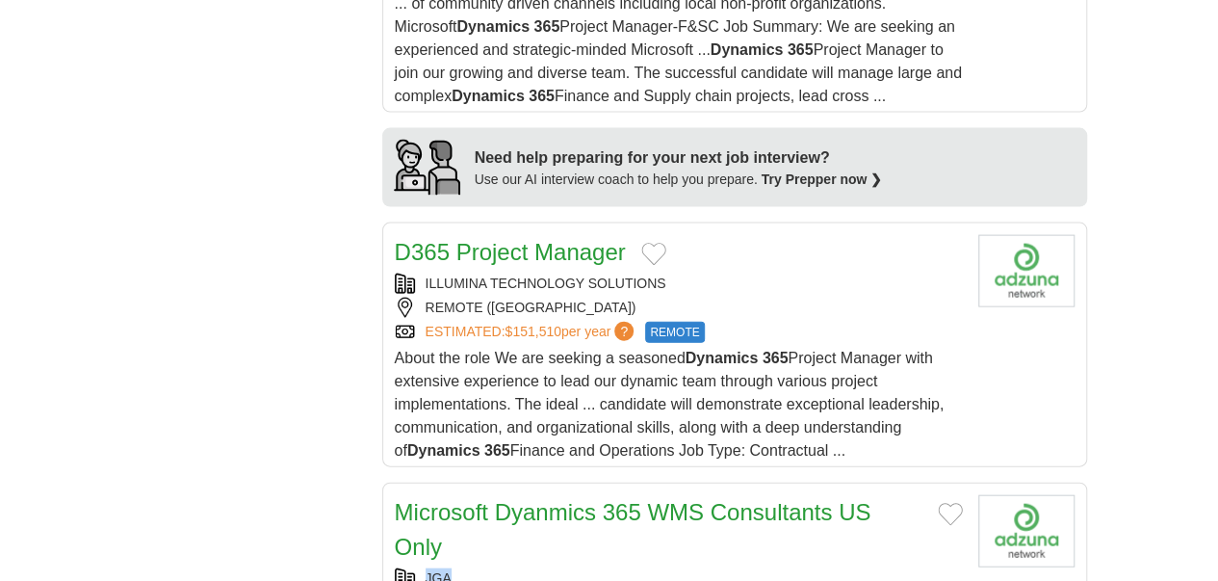
scroll to position [2023, 0]
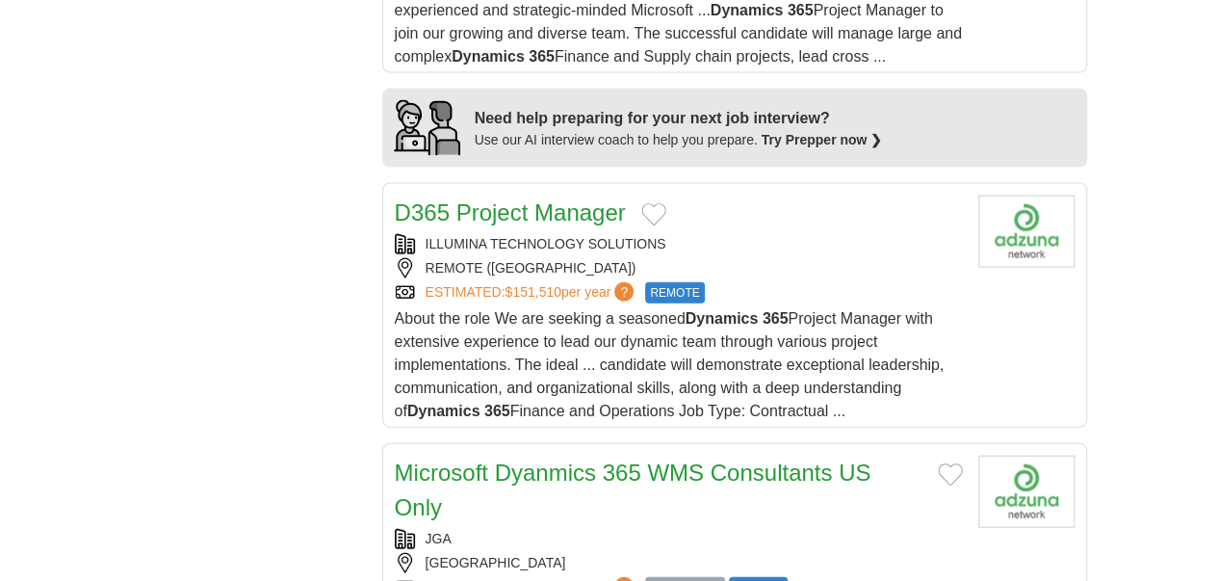
copy div "SOLE HIRE LLC"
drag, startPoint x: 482, startPoint y: 349, endPoint x: 363, endPoint y: 352, distance: 118.5
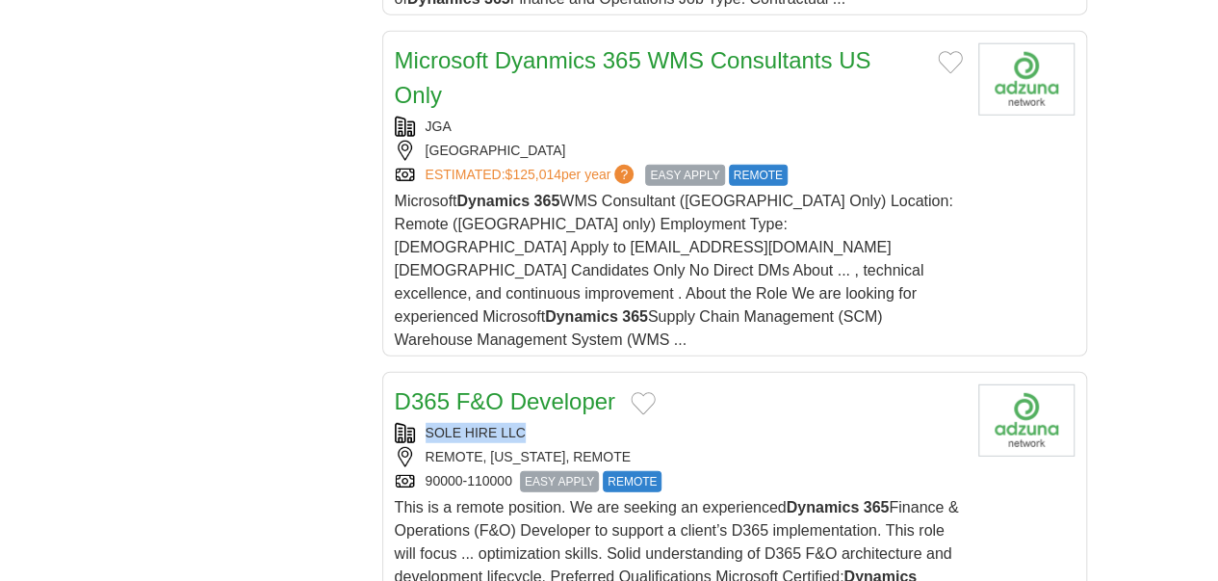
scroll to position [2504, 0]
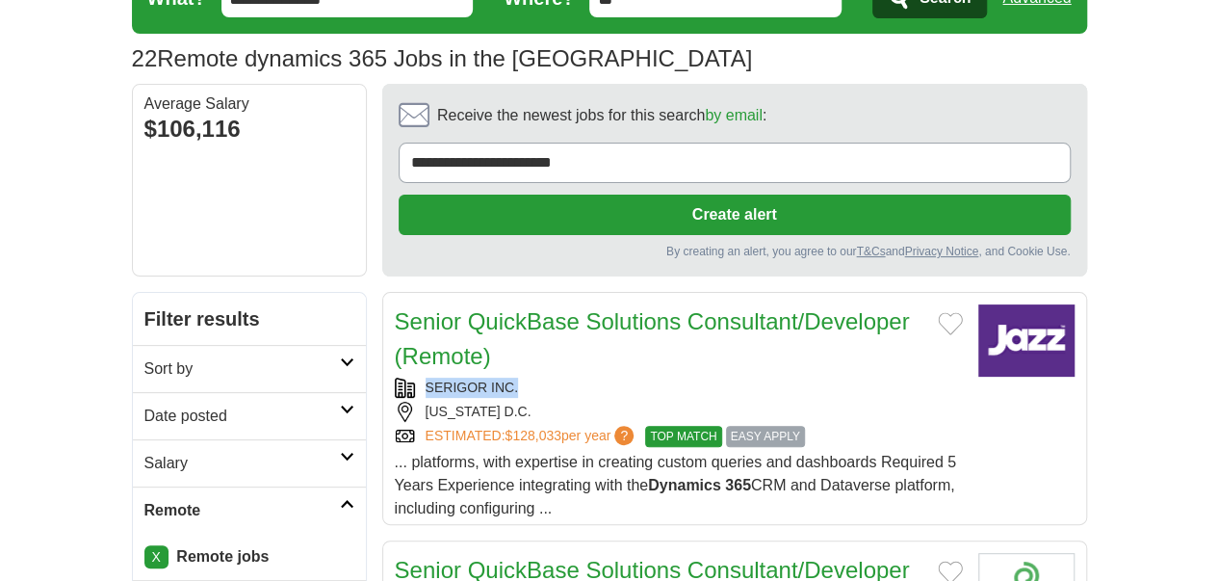
copy div "SERIGOR INC."
drag, startPoint x: 471, startPoint y: 255, endPoint x: 368, endPoint y: 258, distance: 103.1
click at [395, 378] on div "SERIGOR INC." at bounding box center [679, 388] width 568 height 20
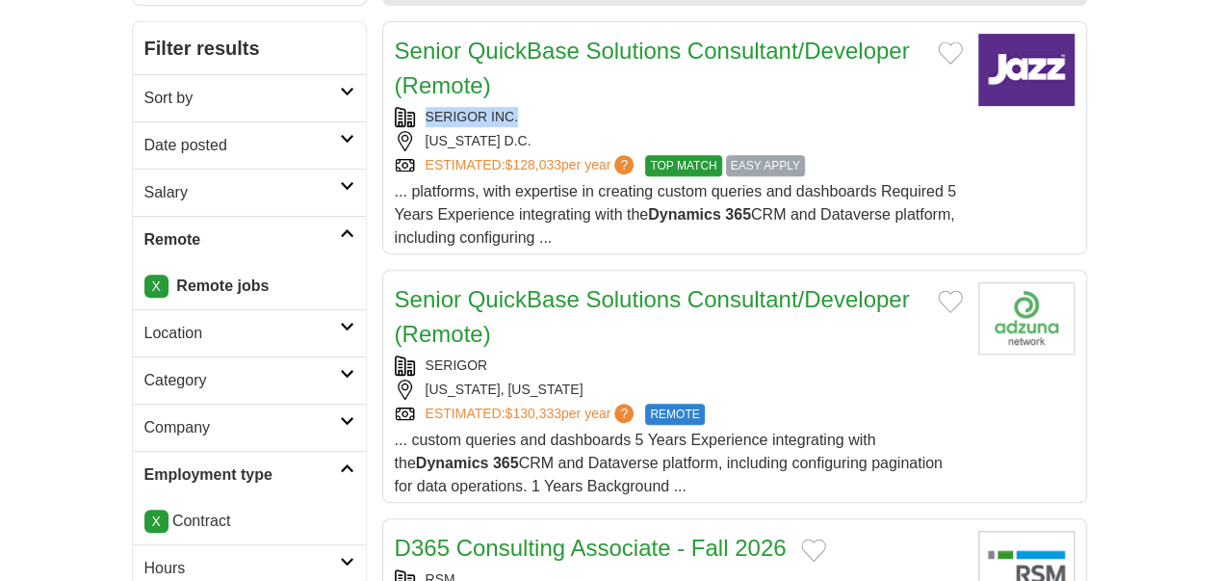
scroll to position [385, 0]
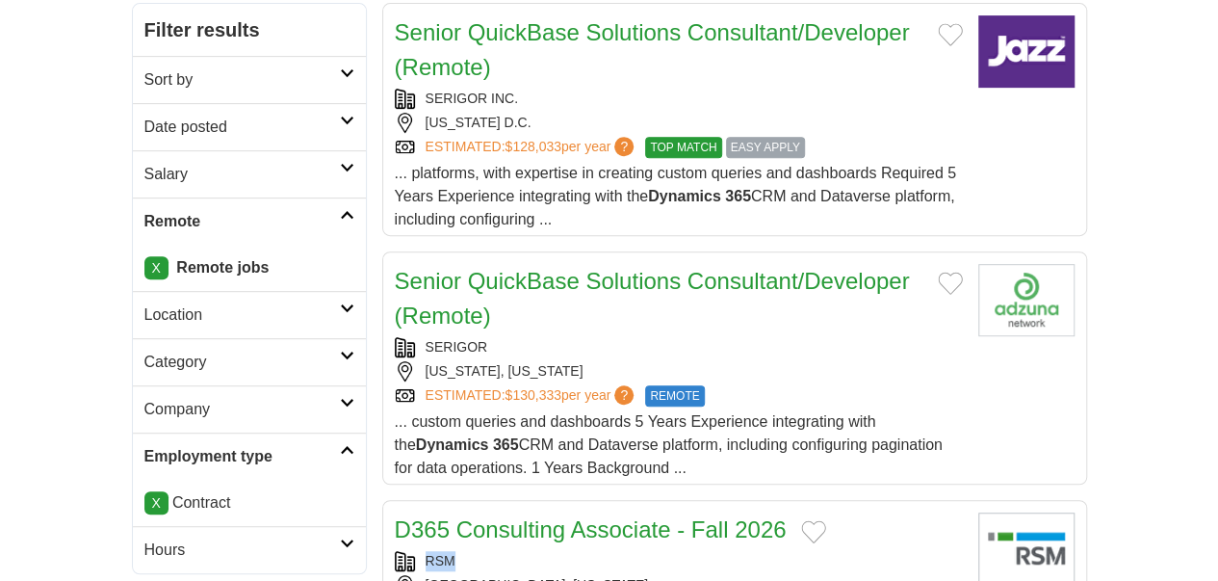
copy link "RSM"
drag, startPoint x: 415, startPoint y: 351, endPoint x: 370, endPoint y: 353, distance: 45.3
click at [395, 551] on div "RSM" at bounding box center [679, 561] width 568 height 20
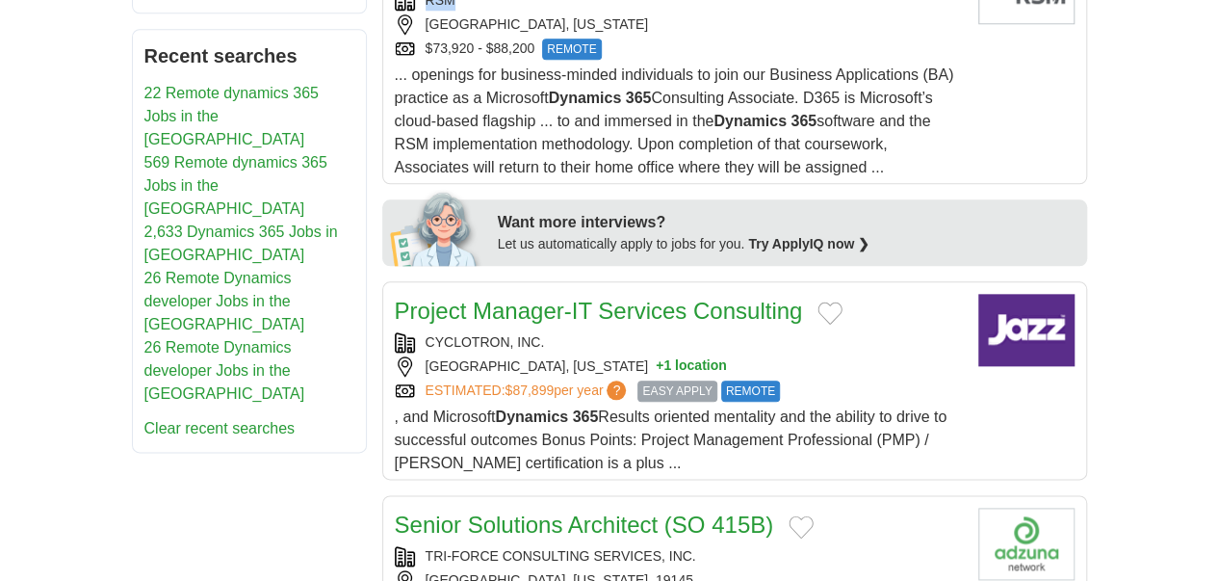
scroll to position [963, 0]
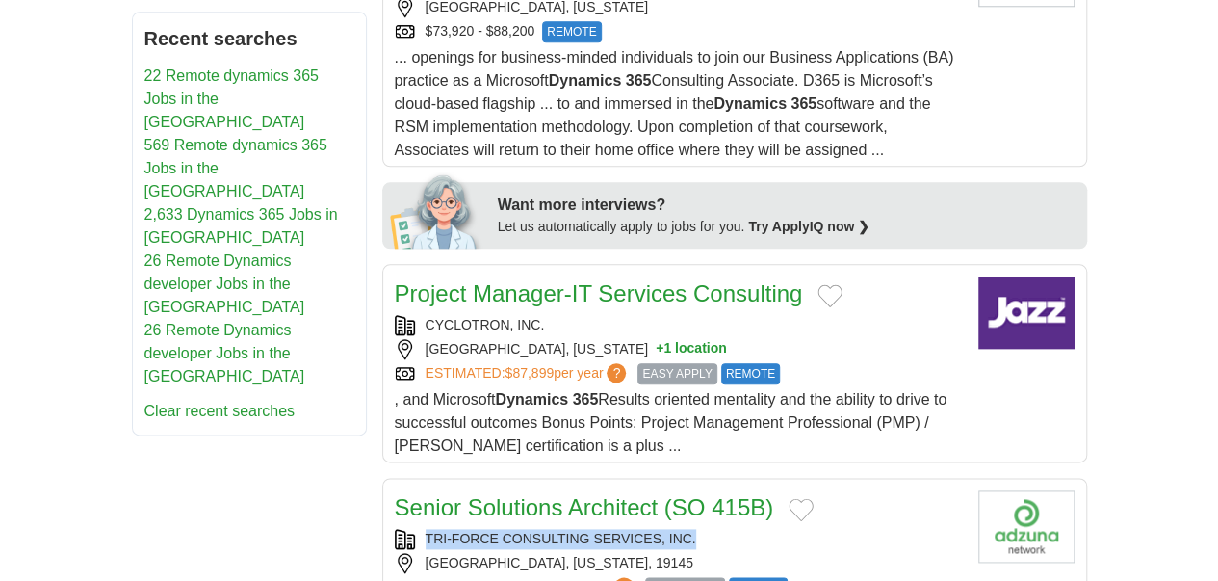
copy link "TRI-FORCE CONSULTING SERVICES, INC."
drag, startPoint x: 641, startPoint y: 271, endPoint x: 364, endPoint y: 271, distance: 277.4
click at [395, 529] on div "TRI-FORCE CONSULTING SERVICES, INC." at bounding box center [679, 539] width 568 height 20
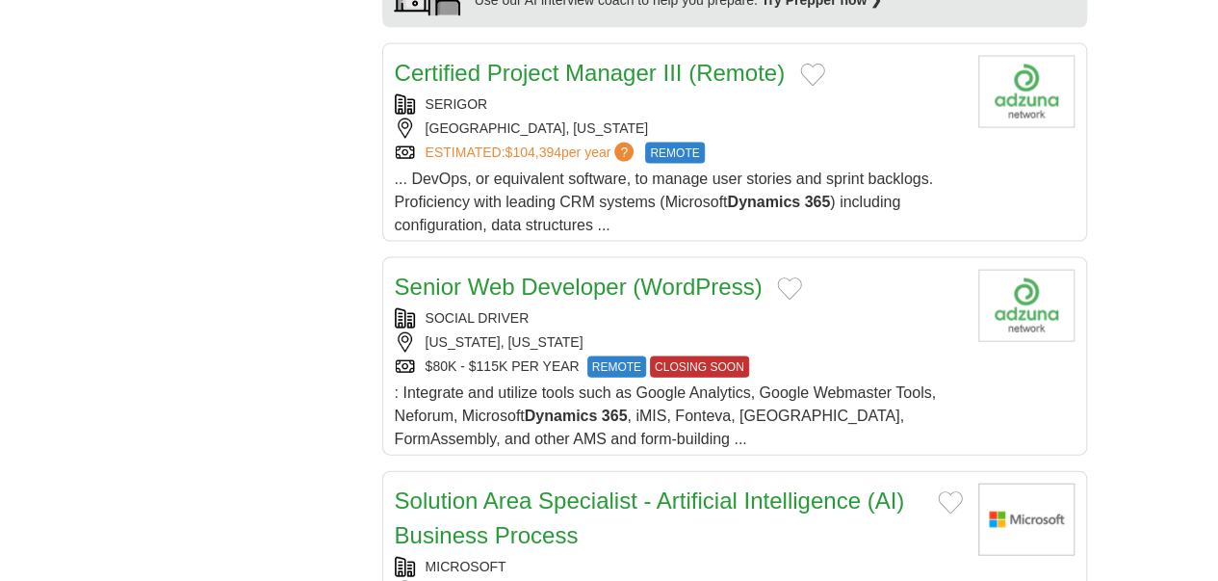
scroll to position [2023, 0]
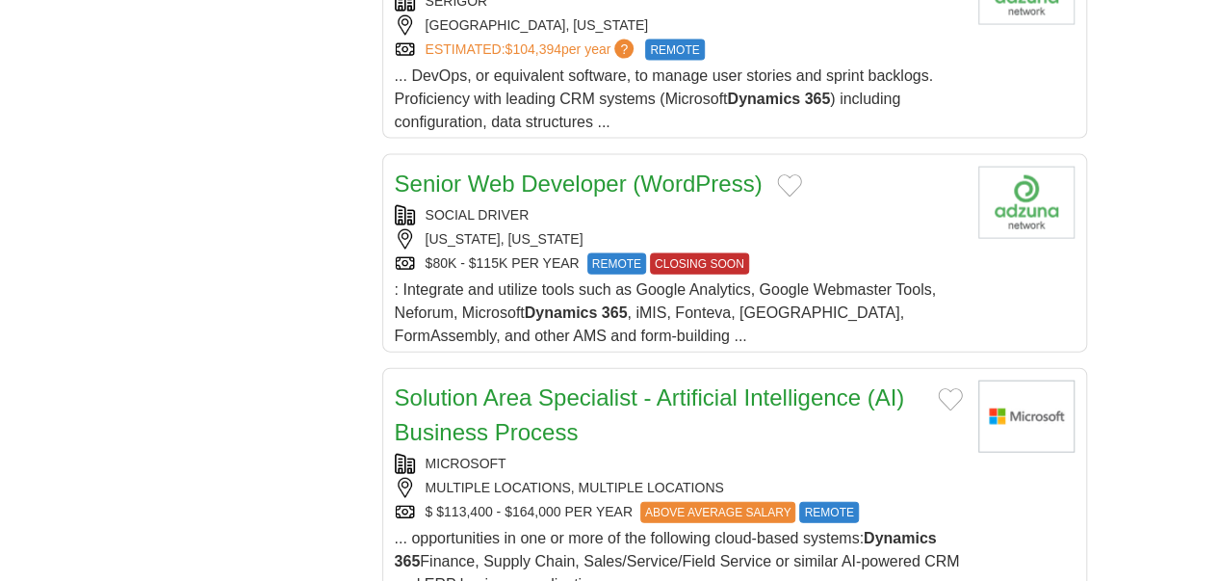
copy link "RSM"
drag, startPoint x: 416, startPoint y: 254, endPoint x: 368, endPoint y: 261, distance: 48.6
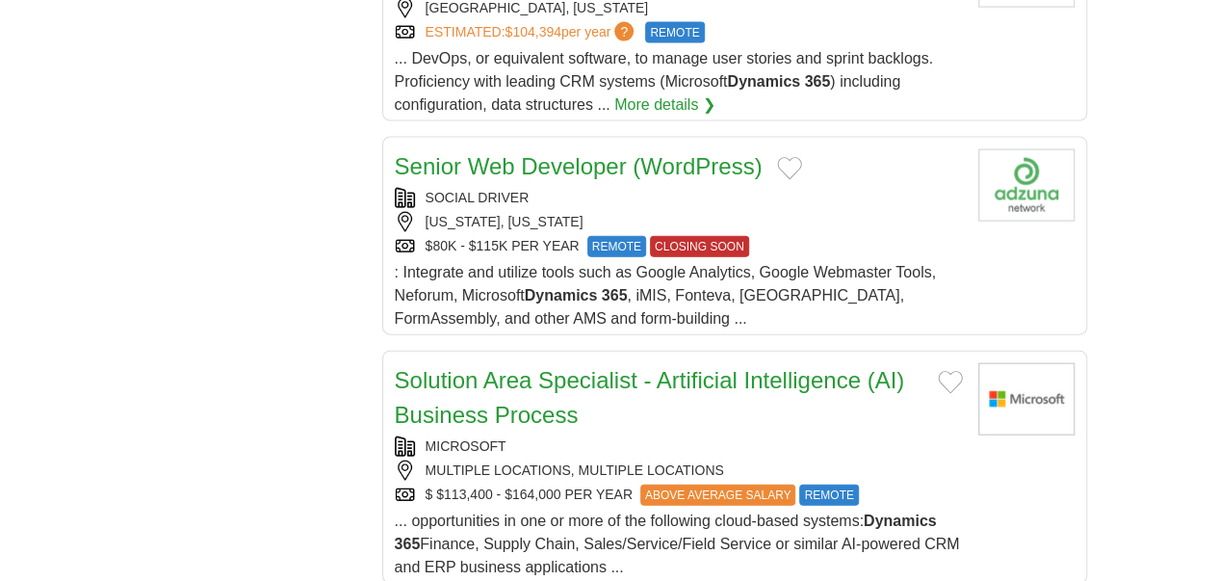
scroll to position [2032, 0]
